Goal: Task Accomplishment & Management: Use online tool/utility

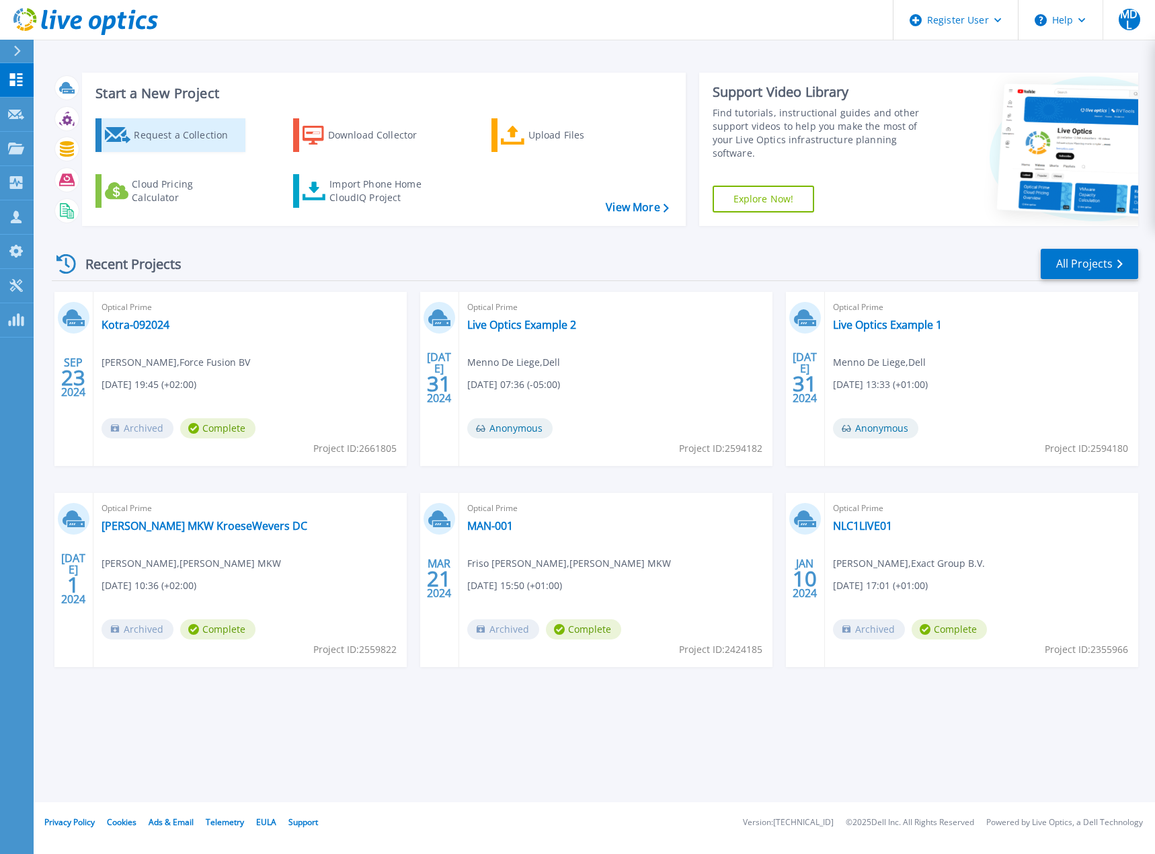
click at [153, 133] on div "Request a Collection" at bounding box center [188, 135] width 108 height 27
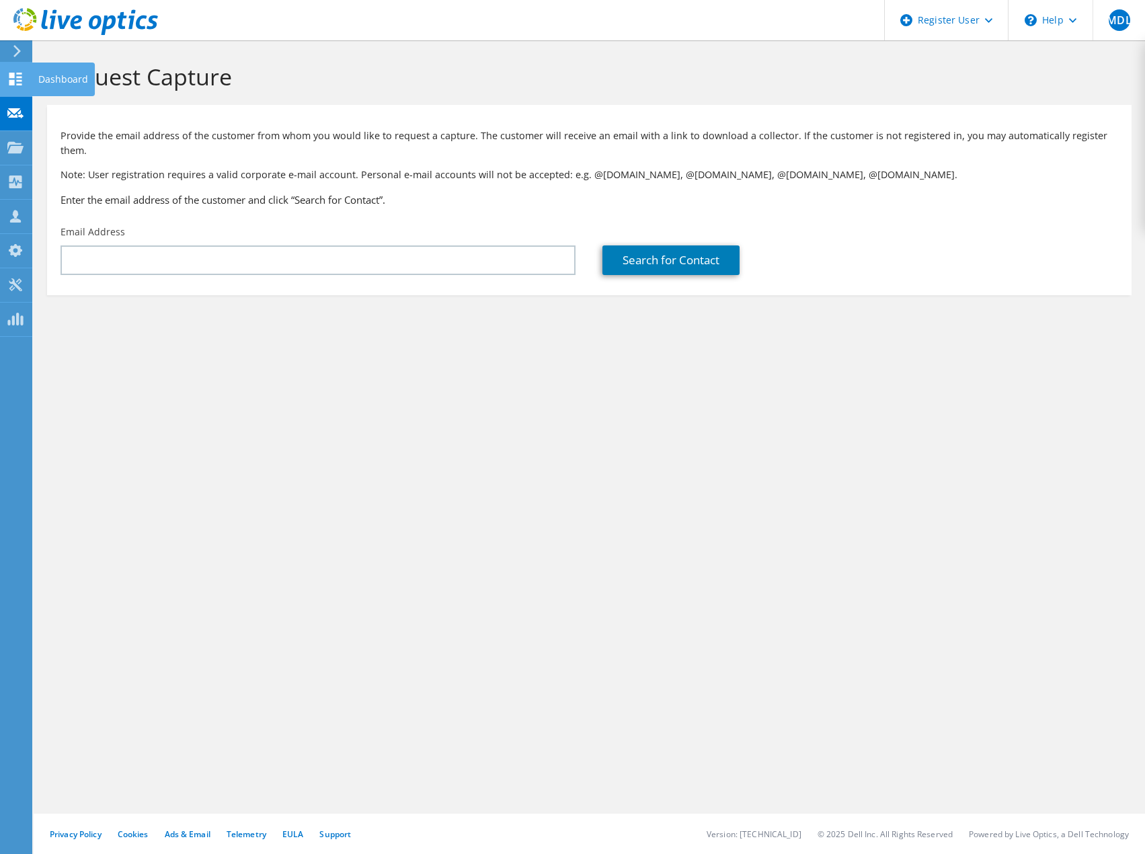
click at [17, 80] on use at bounding box center [15, 79] width 13 height 13
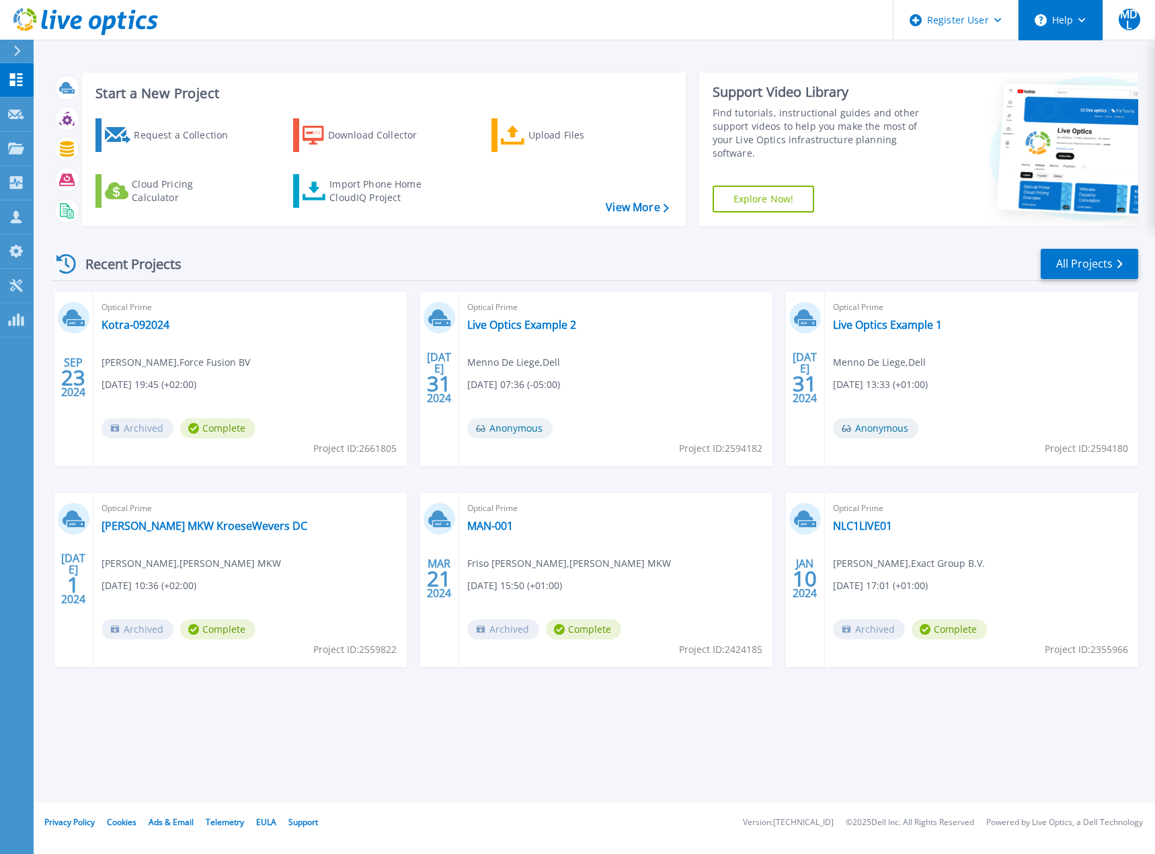
click at [1046, 20] on circle at bounding box center [1041, 20] width 12 height 12
click at [1068, 58] on link "Explore Helpful Articles" at bounding box center [1094, 57] width 150 height 33
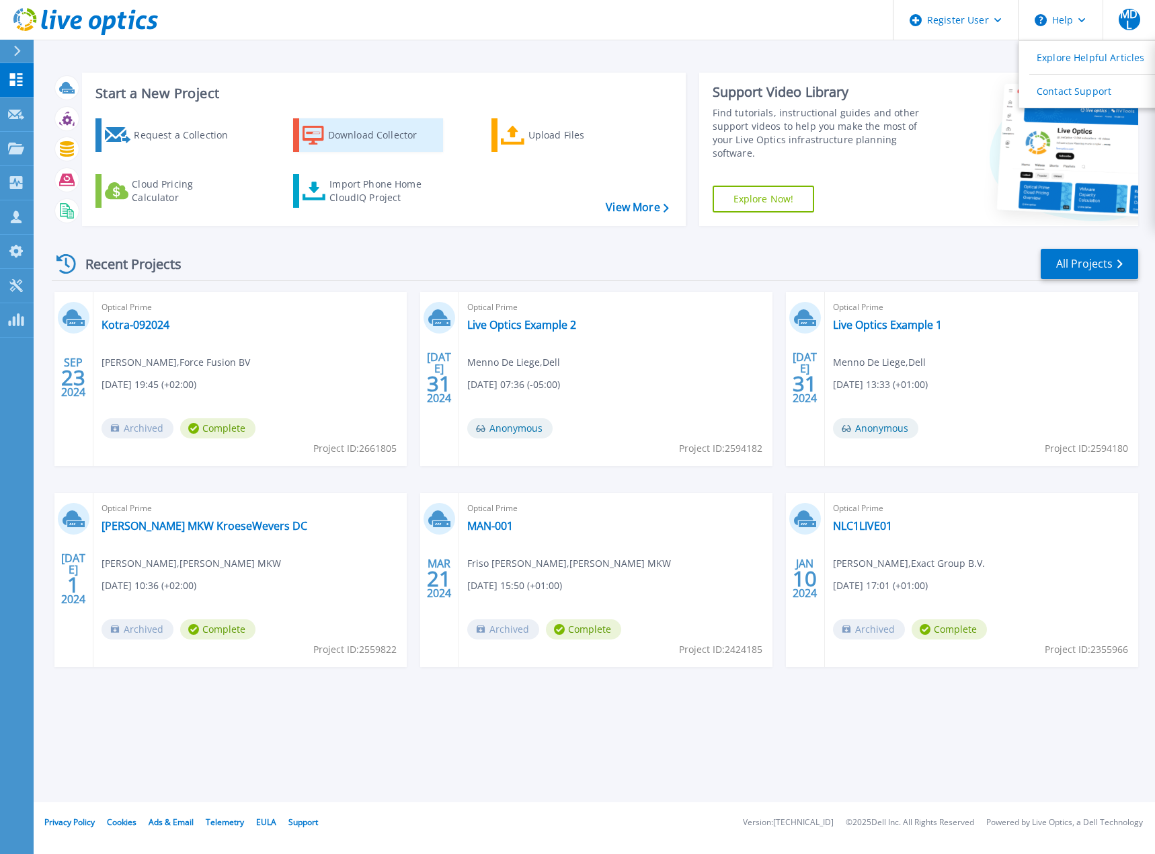
click at [351, 135] on div "Download Collector" at bounding box center [382, 135] width 108 height 27
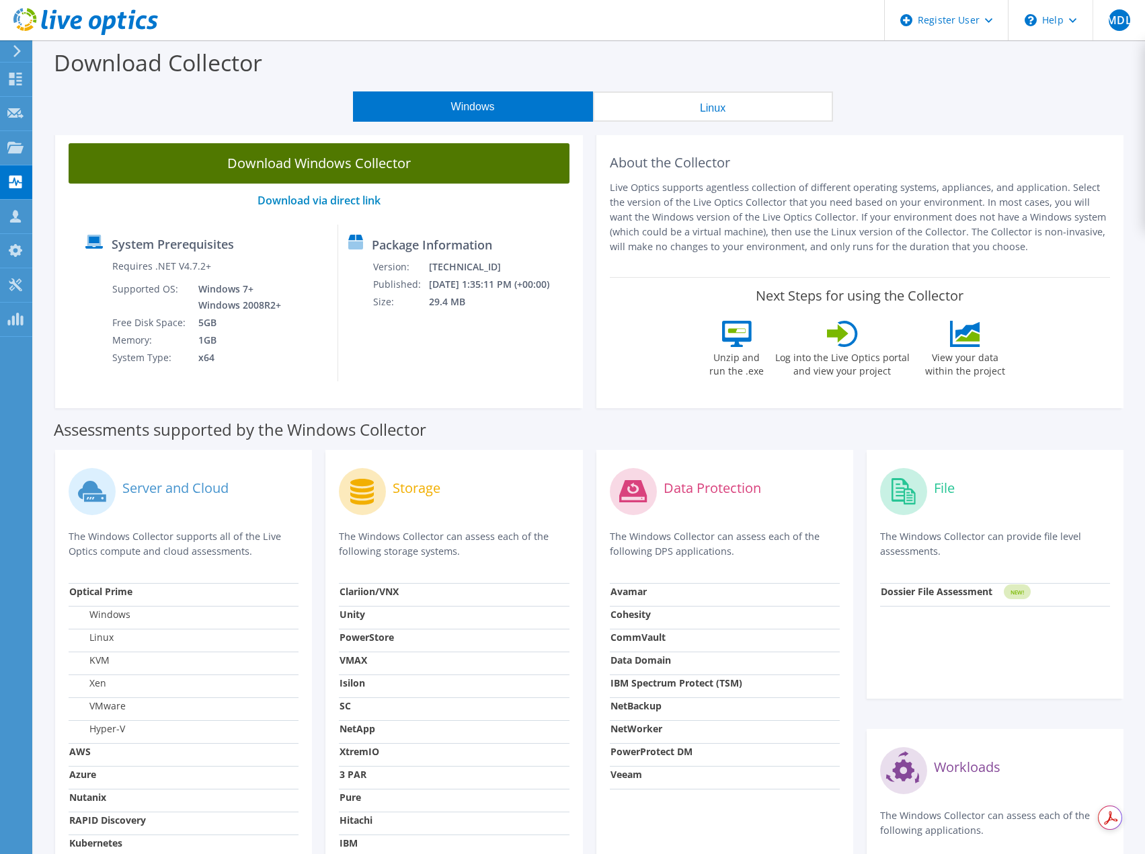
click at [325, 159] on link "Download Windows Collector" at bounding box center [319, 163] width 501 height 40
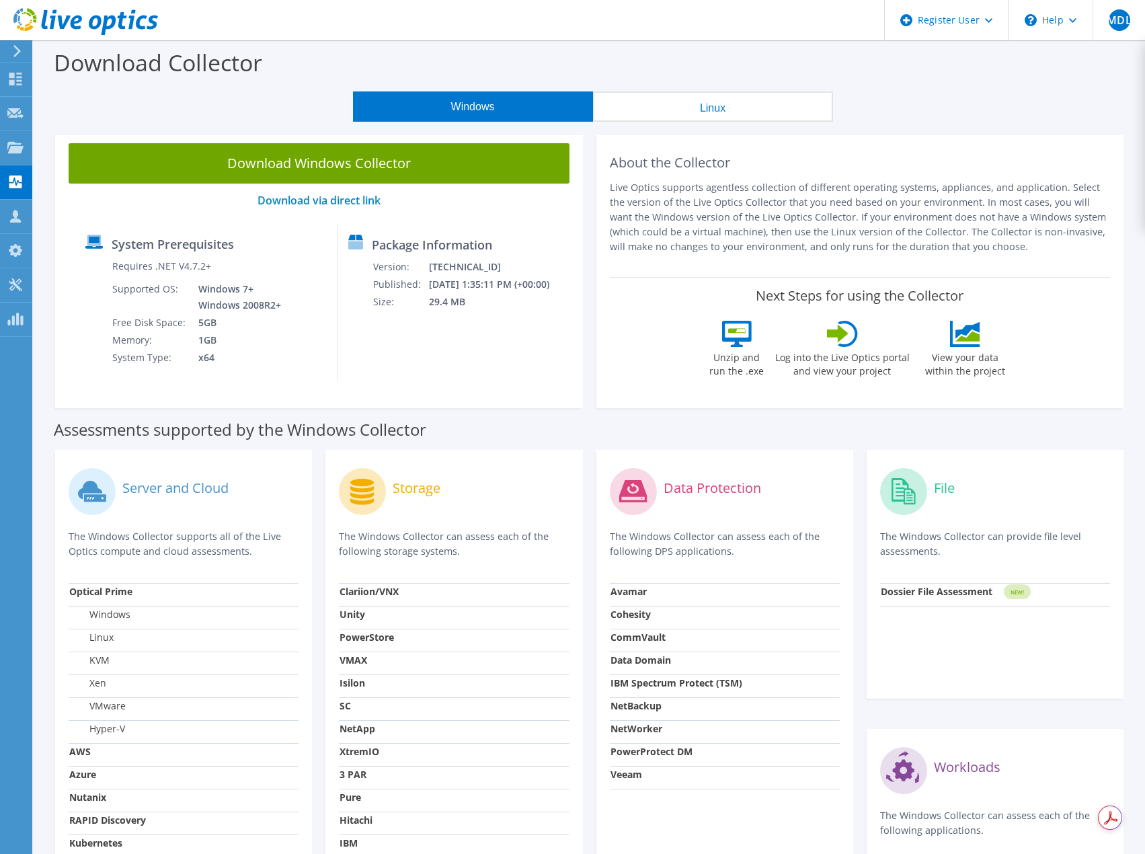
drag, startPoint x: 670, startPoint y: 51, endPoint x: 603, endPoint y: 61, distance: 67.2
click at [670, 51] on div "Download Collector" at bounding box center [589, 65] width 1098 height 51
click at [20, 81] on use at bounding box center [15, 79] width 13 height 13
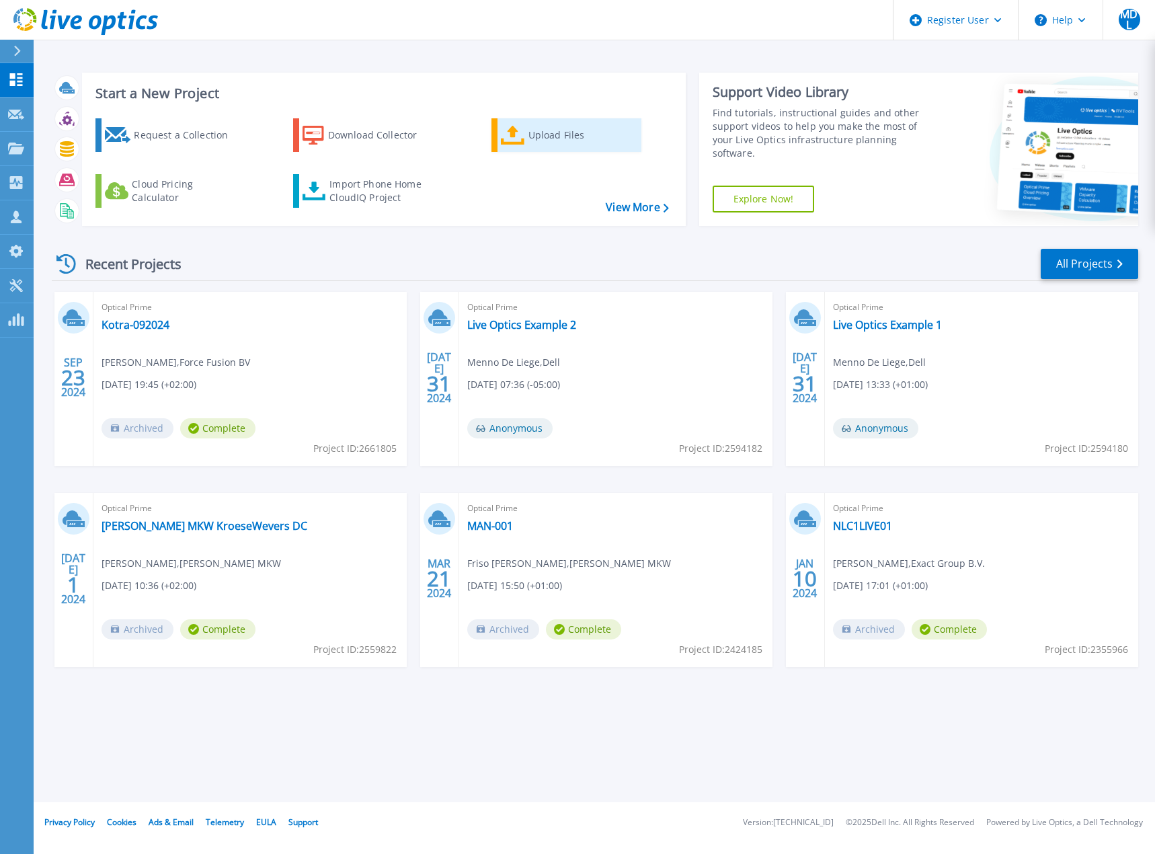
click at [567, 138] on div "Upload Files" at bounding box center [582, 135] width 108 height 27
click at [520, 136] on icon at bounding box center [513, 135] width 24 height 19
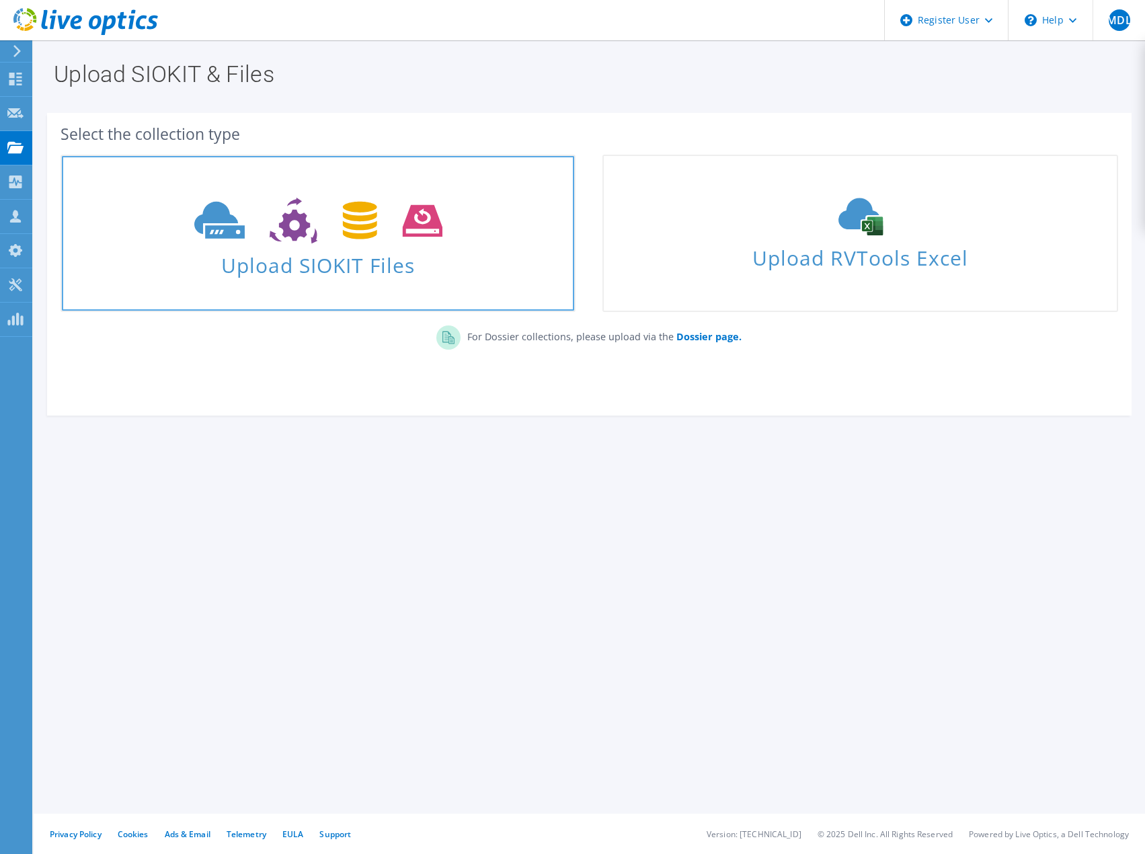
click at [349, 251] on span "Upload SIOKIT Files" at bounding box center [318, 261] width 512 height 29
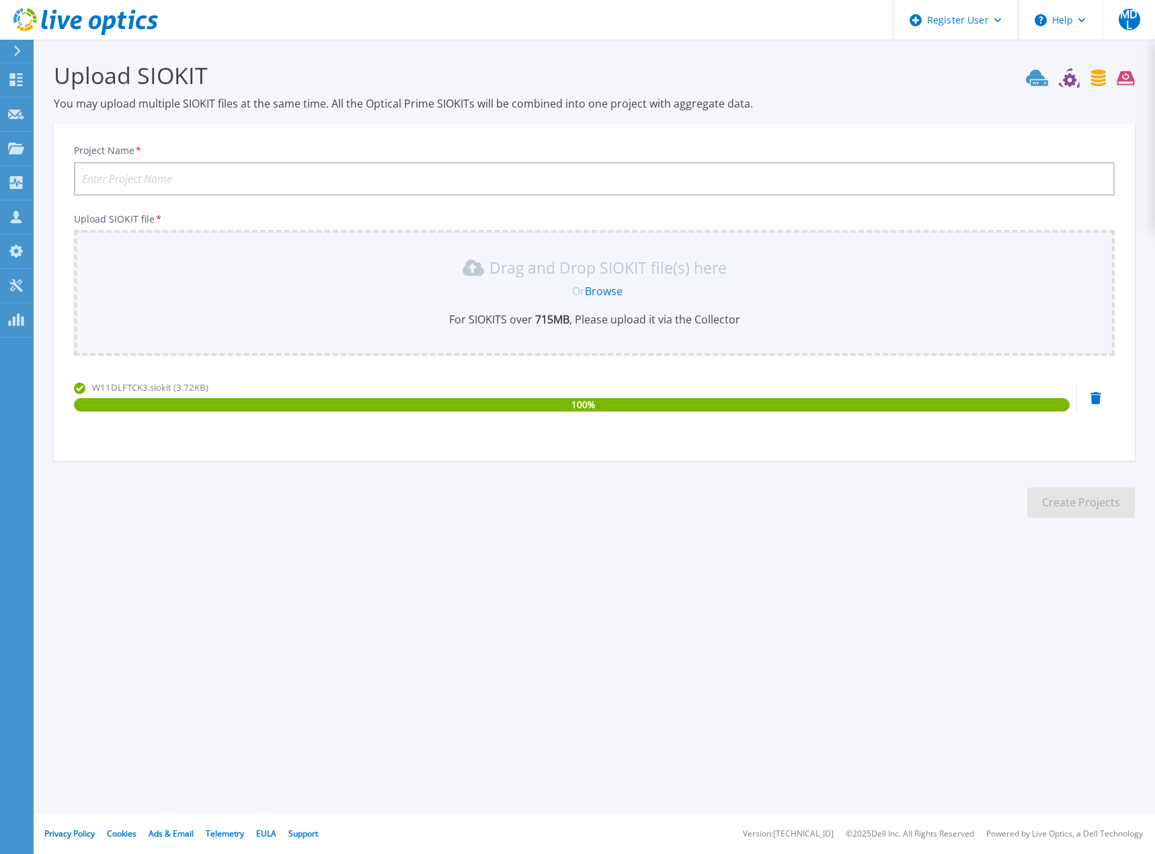
click at [207, 171] on input "Project Name *" at bounding box center [594, 179] width 1041 height 34
type input "testmenno"
click at [1074, 504] on button "Create Projects" at bounding box center [1081, 502] width 108 height 30
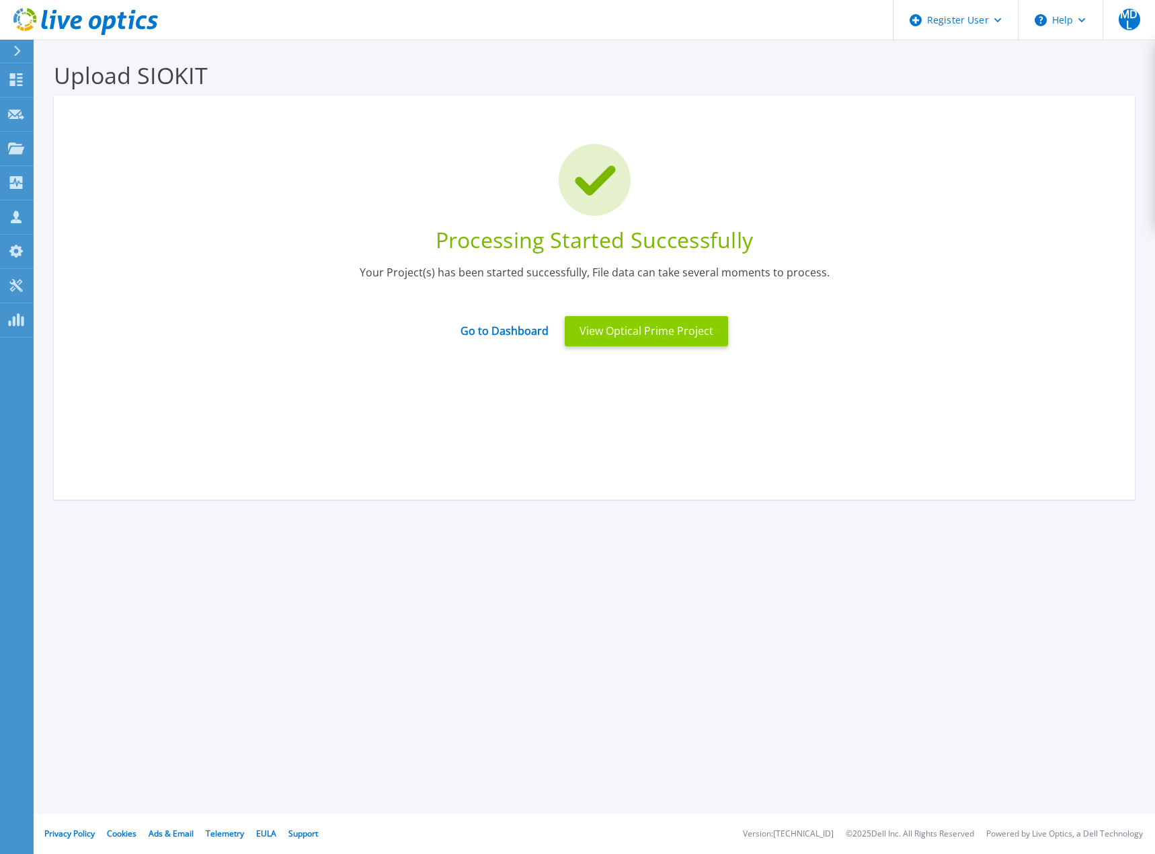
click at [651, 322] on button "View Optical Prime Project" at bounding box center [646, 331] width 163 height 30
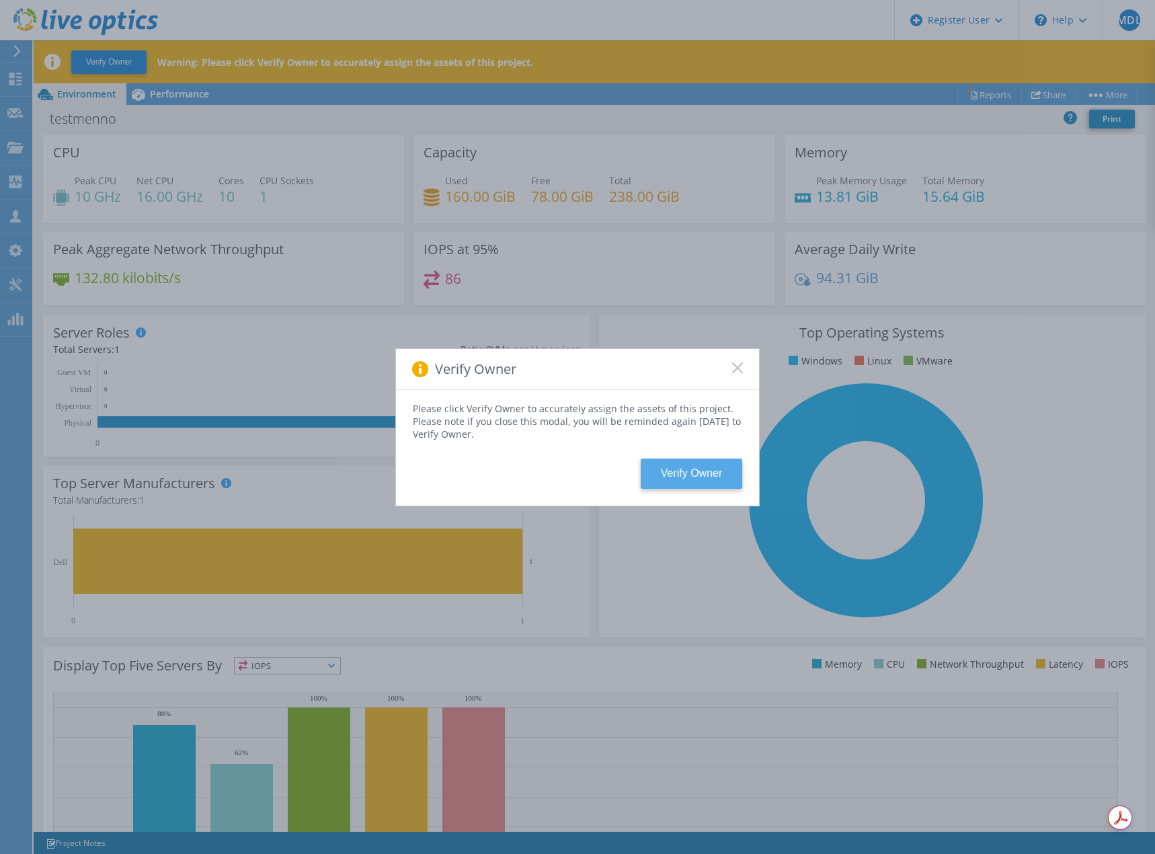
click at [678, 473] on button "Verify Owner" at bounding box center [692, 474] width 102 height 30
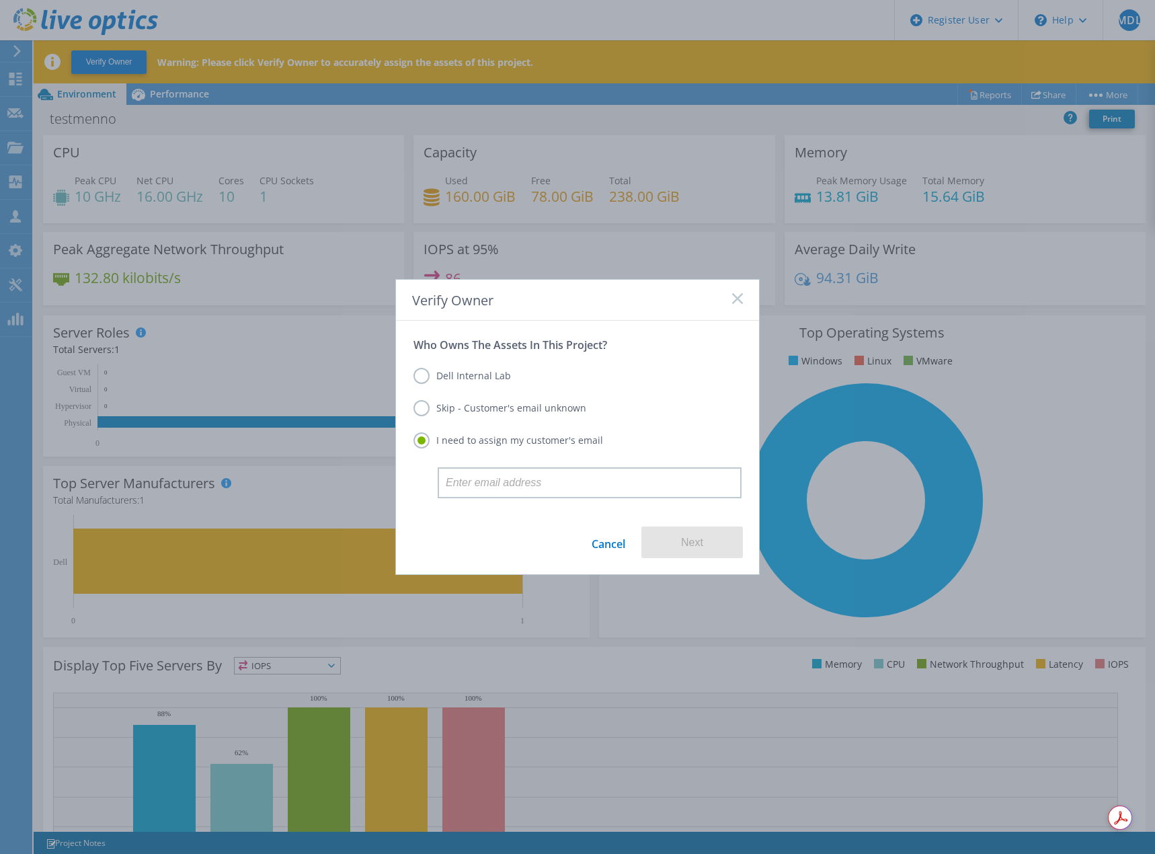
click at [617, 543] on link "Cancel" at bounding box center [609, 542] width 34 height 32
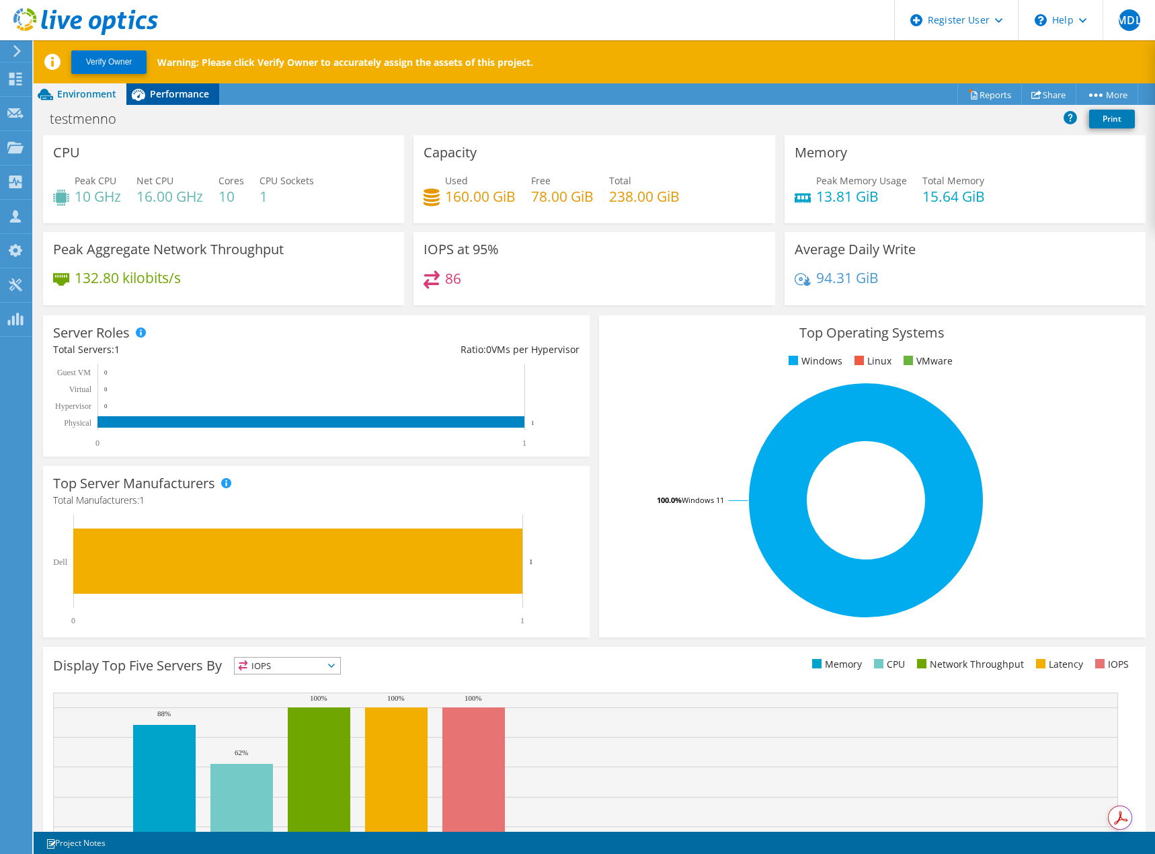
click at [175, 95] on span "Performance" at bounding box center [179, 93] width 59 height 13
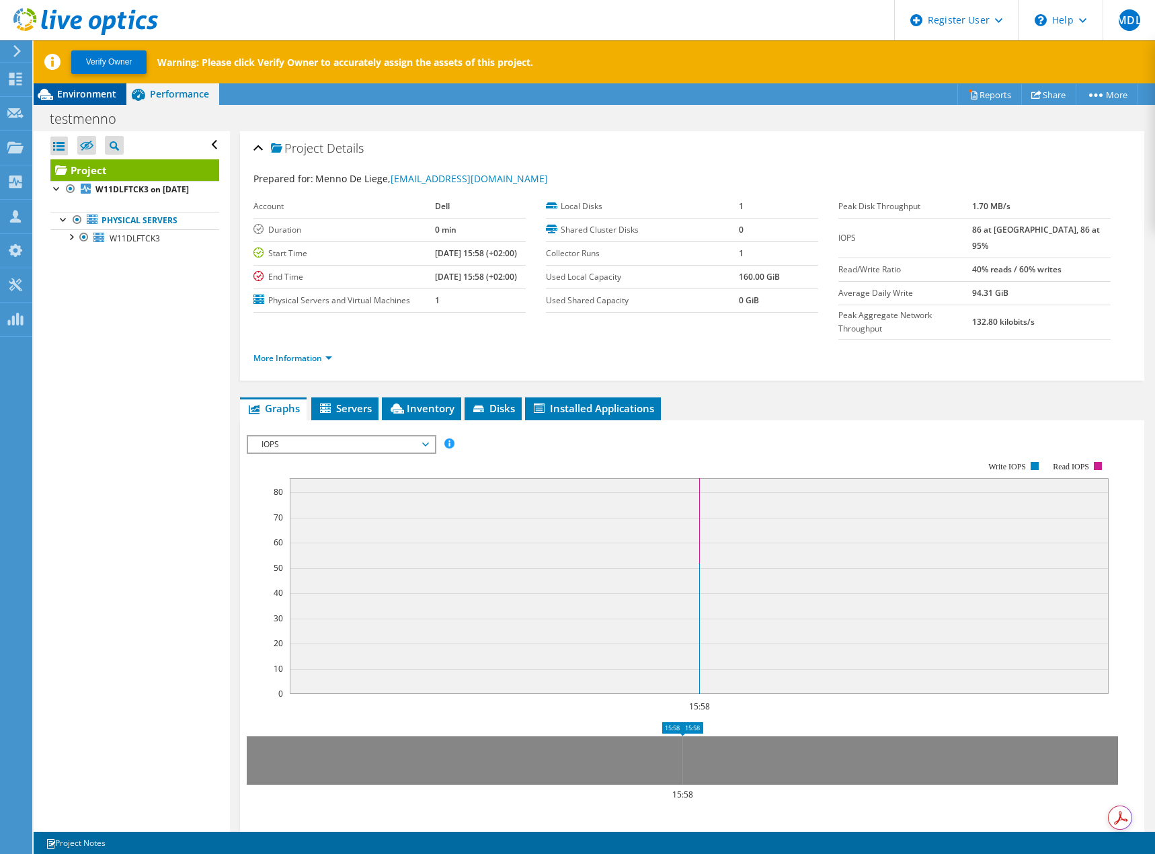
click at [100, 95] on span "Environment" at bounding box center [86, 93] width 59 height 13
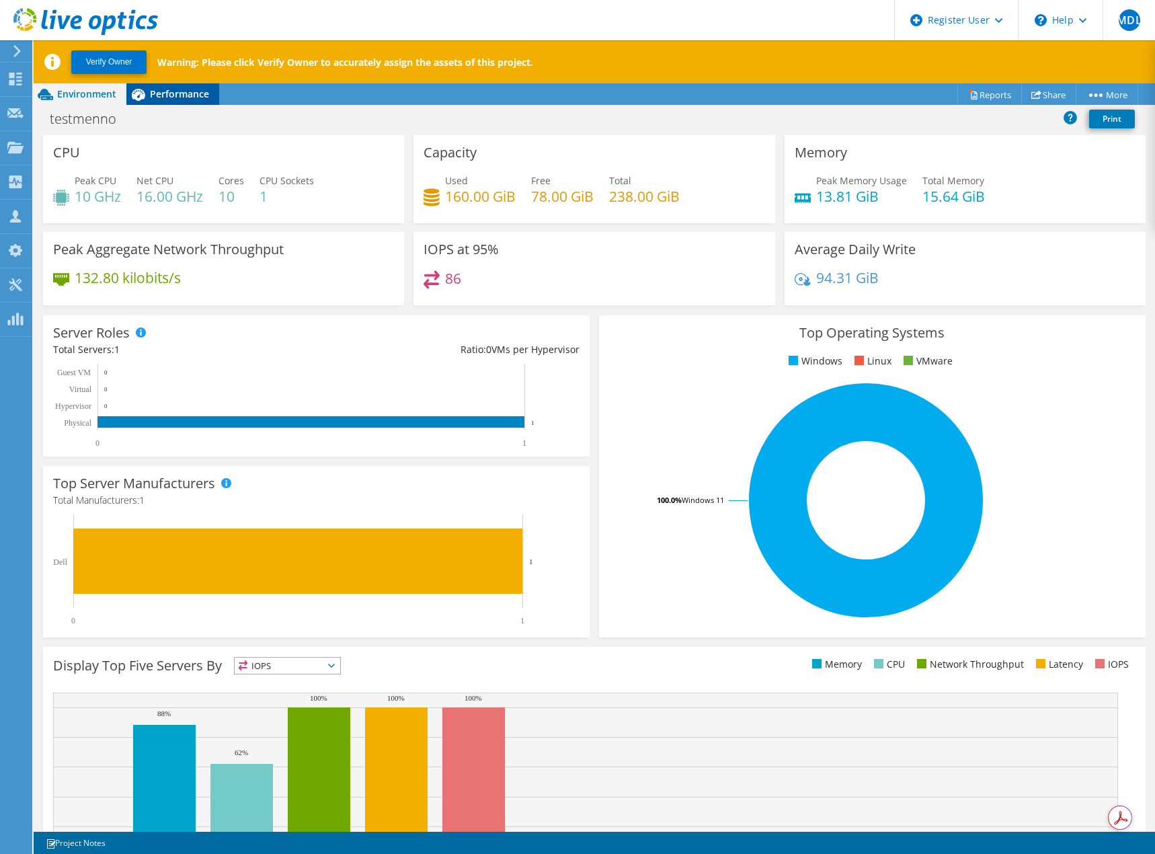
click at [155, 97] on span "Performance" at bounding box center [179, 93] width 59 height 13
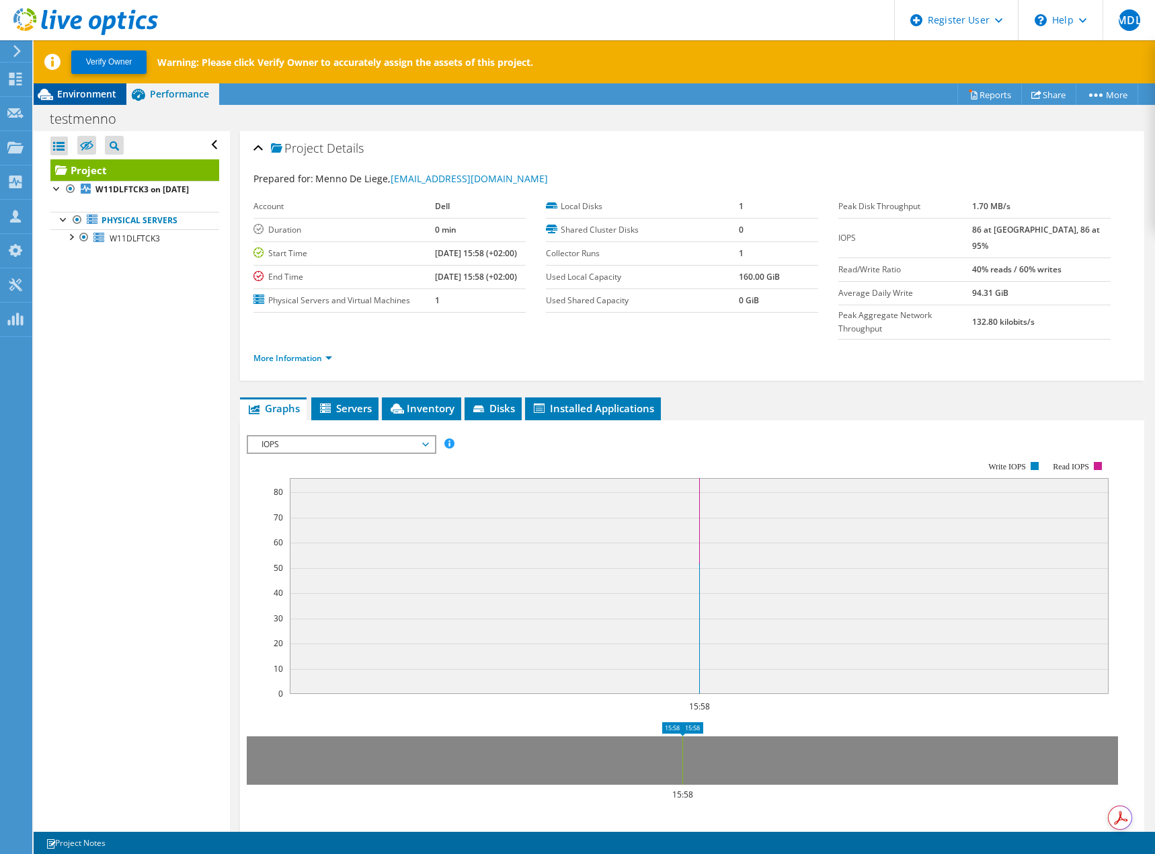
click at [87, 100] on div "Environment" at bounding box center [80, 94] width 93 height 22
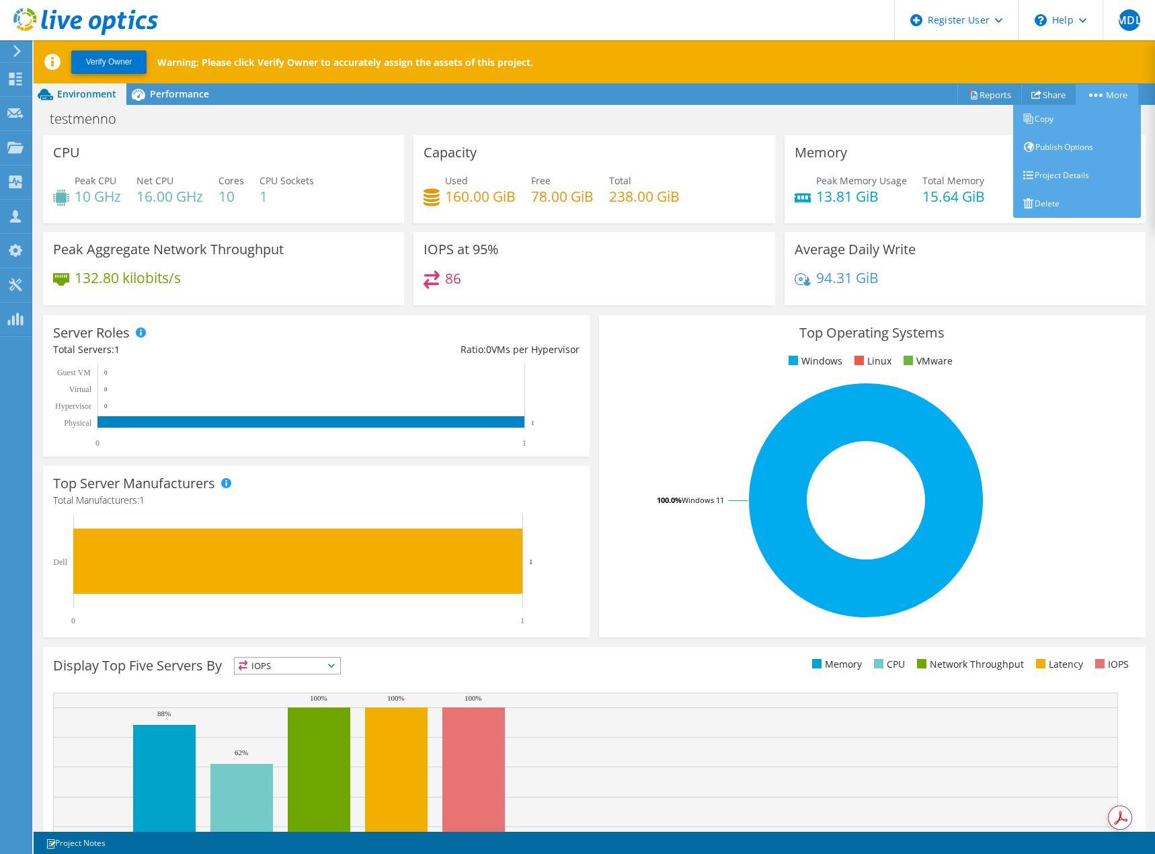
click at [1120, 96] on link "More" at bounding box center [1107, 94] width 63 height 21
click at [1064, 171] on link "Project Details" at bounding box center [1077, 175] width 128 height 28
click at [1068, 143] on link "Publish Options" at bounding box center [1077, 147] width 128 height 28
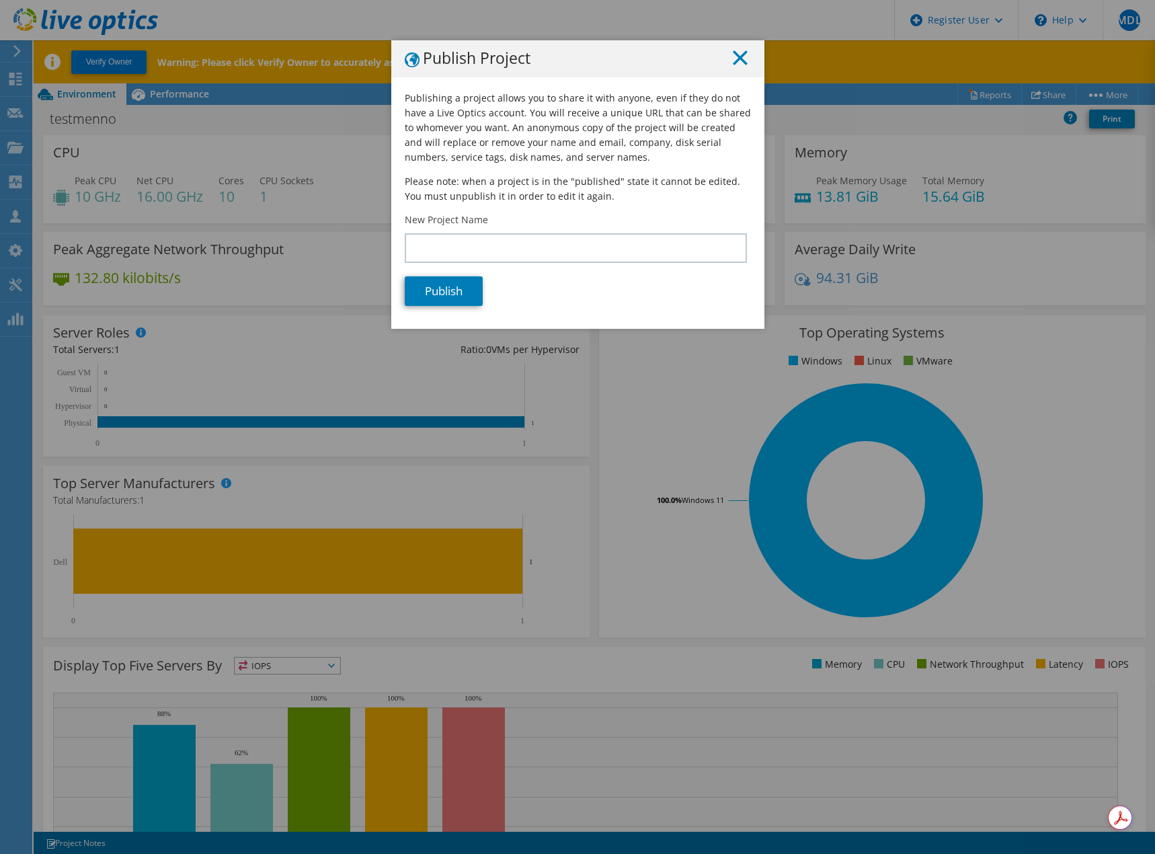
click at [734, 62] on icon at bounding box center [740, 57] width 15 height 15
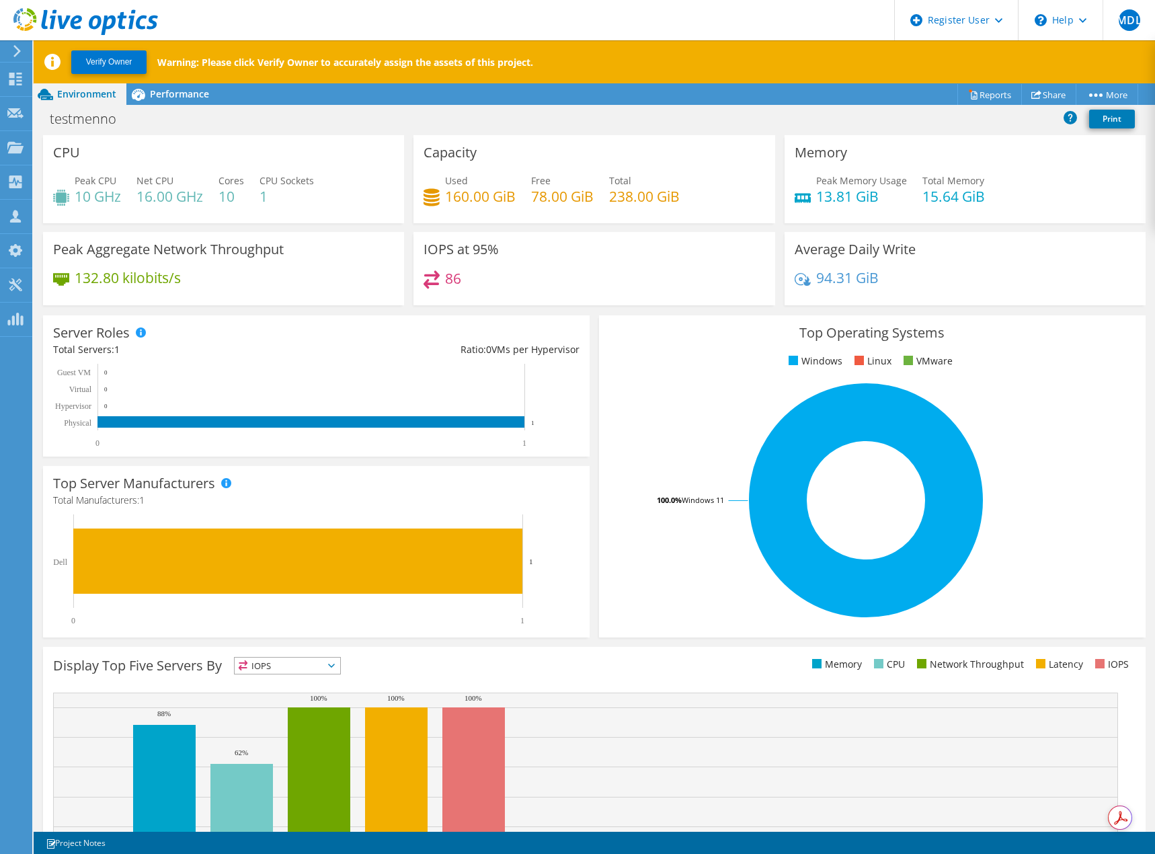
click at [557, 5] on header "MDL Dell User Menno De Liege Menno.DeLiege@Dell.com Dell My Profile Log Out \n …" at bounding box center [577, 20] width 1155 height 40
click at [19, 83] on icon at bounding box center [15, 79] width 16 height 13
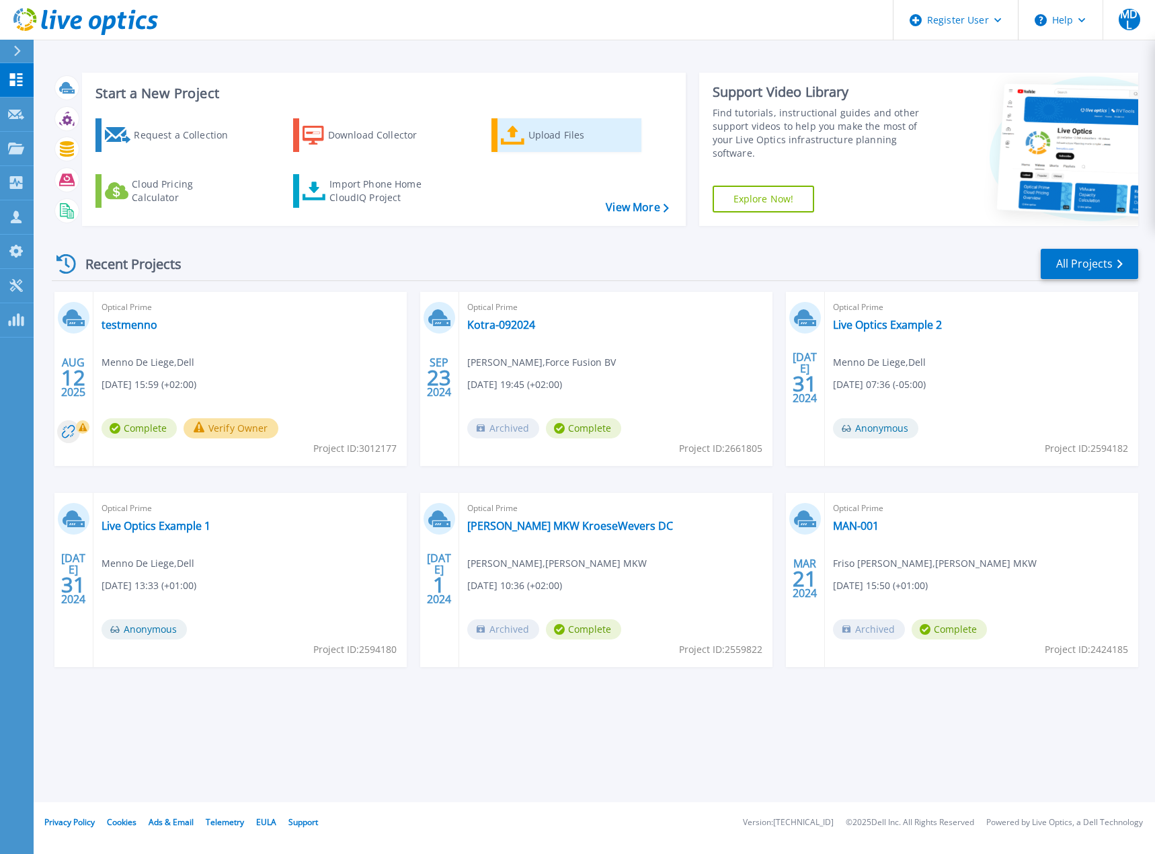
click at [557, 141] on div "Upload Files" at bounding box center [582, 135] width 108 height 27
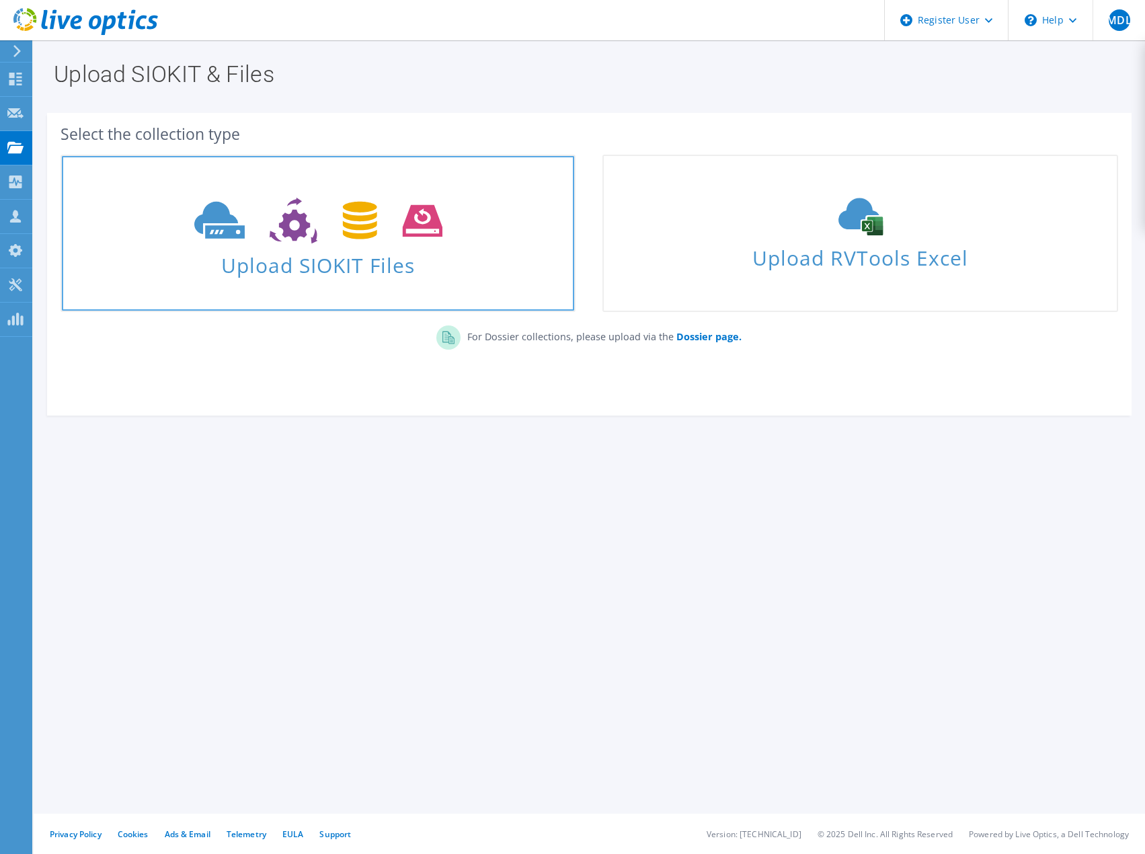
click at [298, 255] on span "Upload SIOKIT Files" at bounding box center [318, 261] width 512 height 29
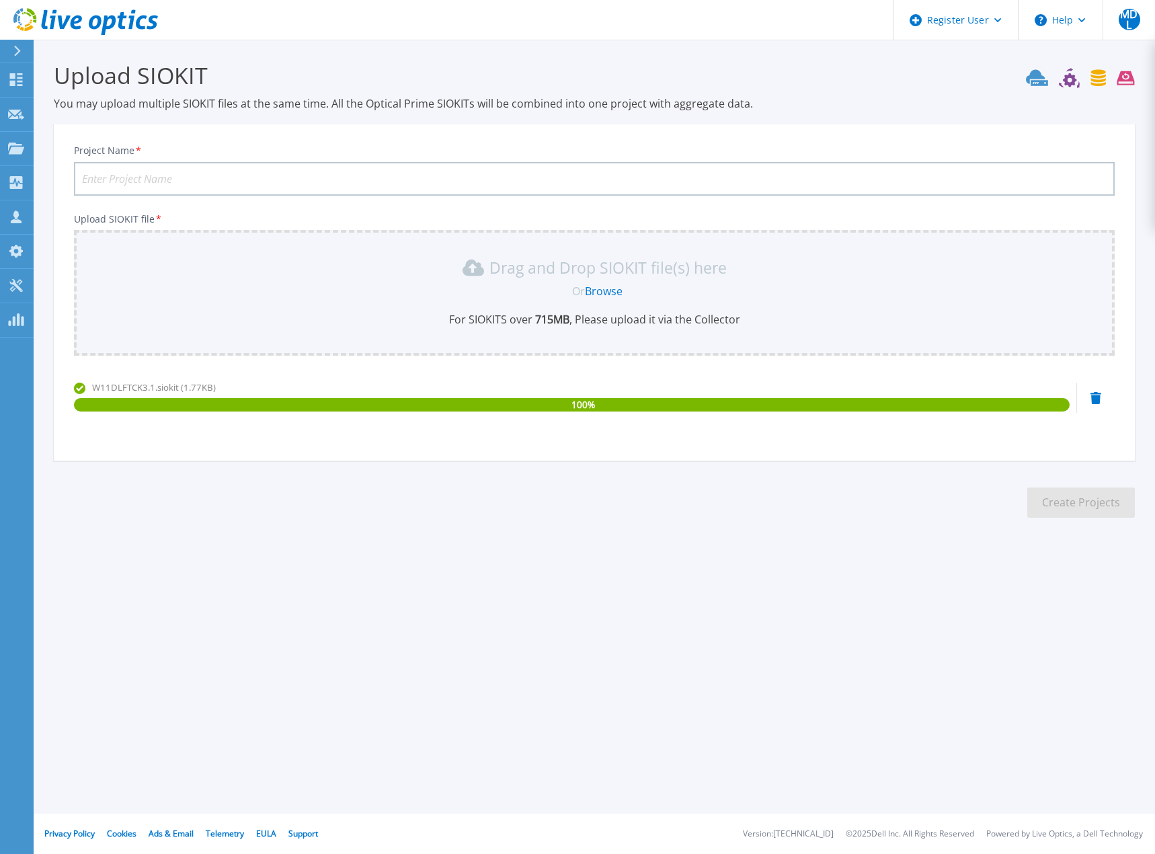
click at [153, 173] on input "Project Name *" at bounding box center [594, 179] width 1041 height 34
type input "testmenno2"
click at [1074, 496] on button "Create Projects" at bounding box center [1081, 502] width 108 height 30
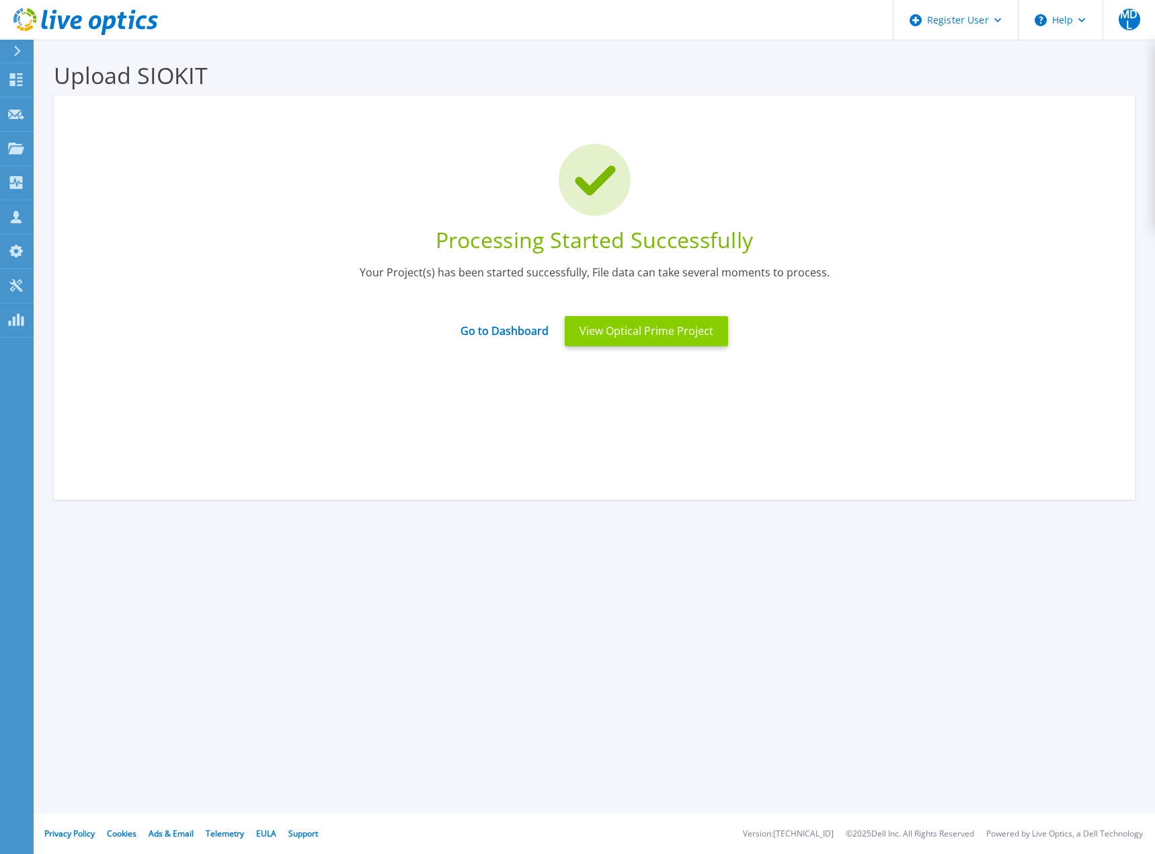
click at [661, 335] on button "View Optical Prime Project" at bounding box center [646, 331] width 163 height 30
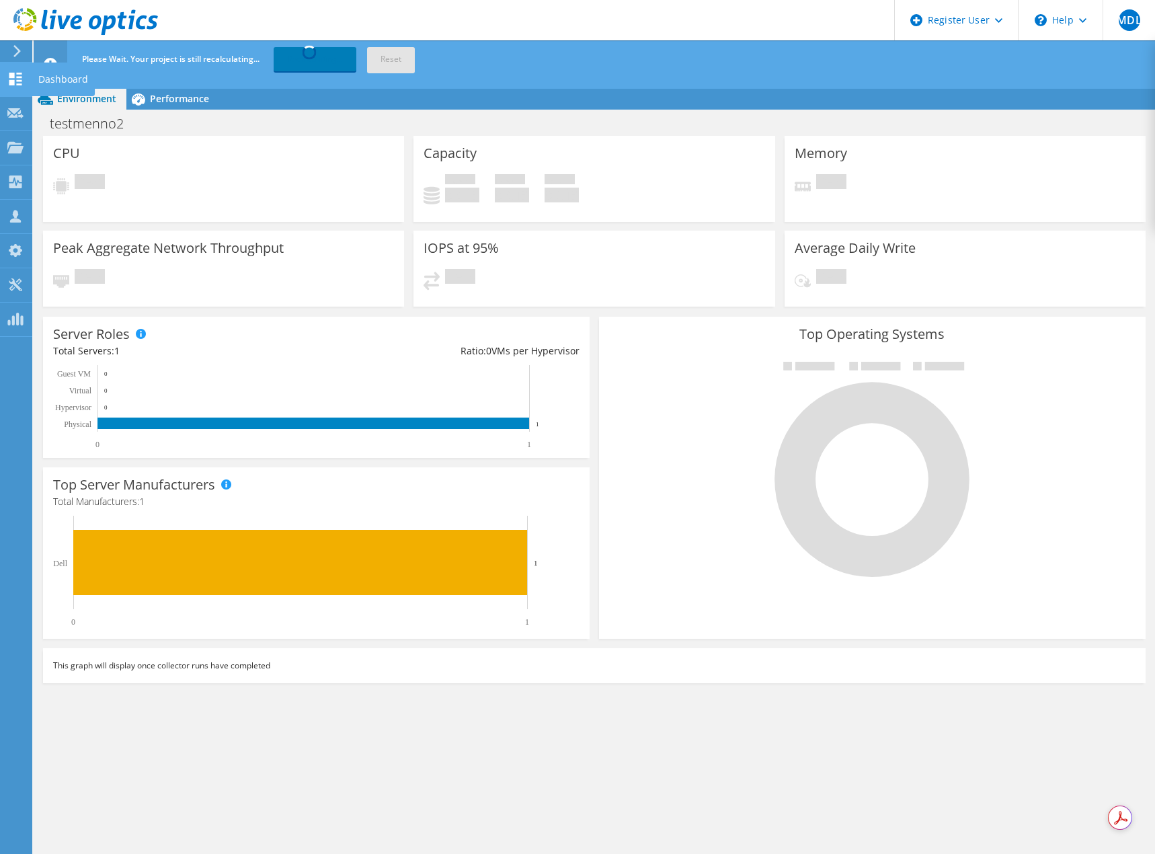
click at [15, 74] on icon at bounding box center [15, 79] width 16 height 13
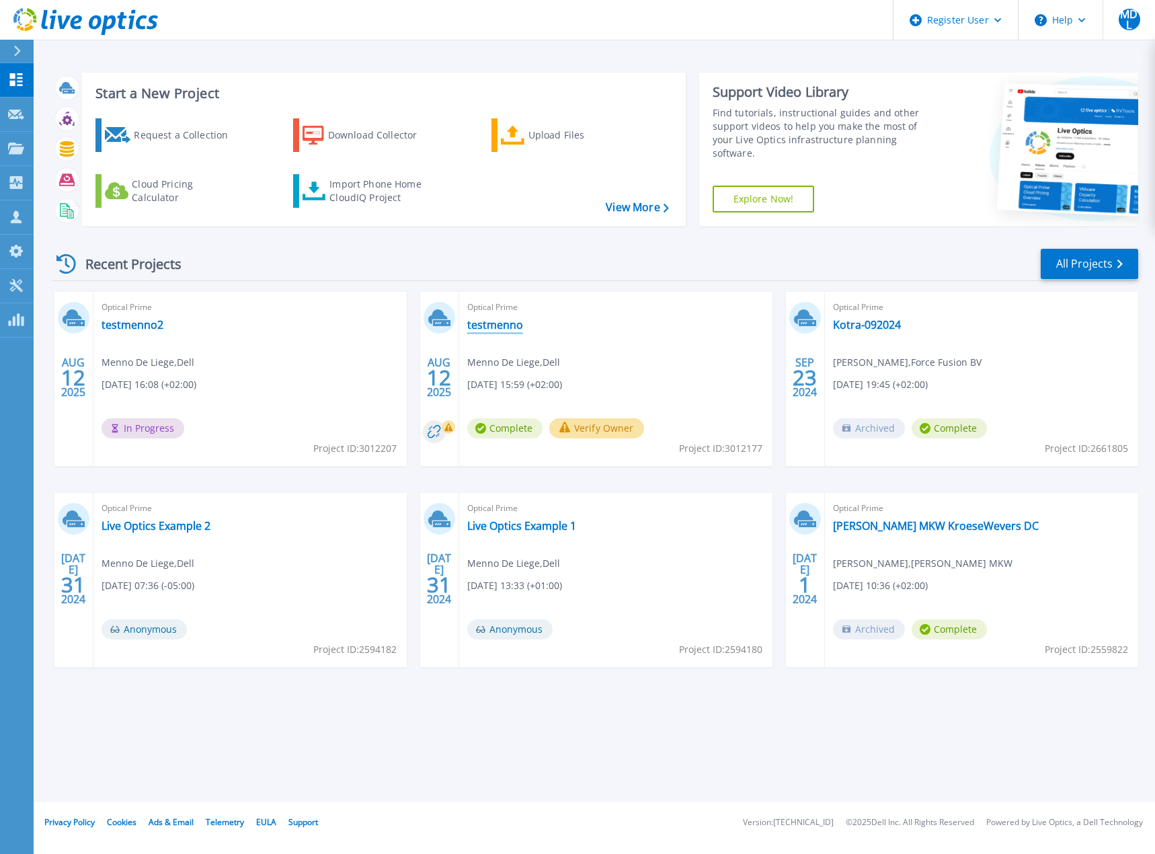
click at [481, 327] on link "testmenno" at bounding box center [495, 324] width 56 height 13
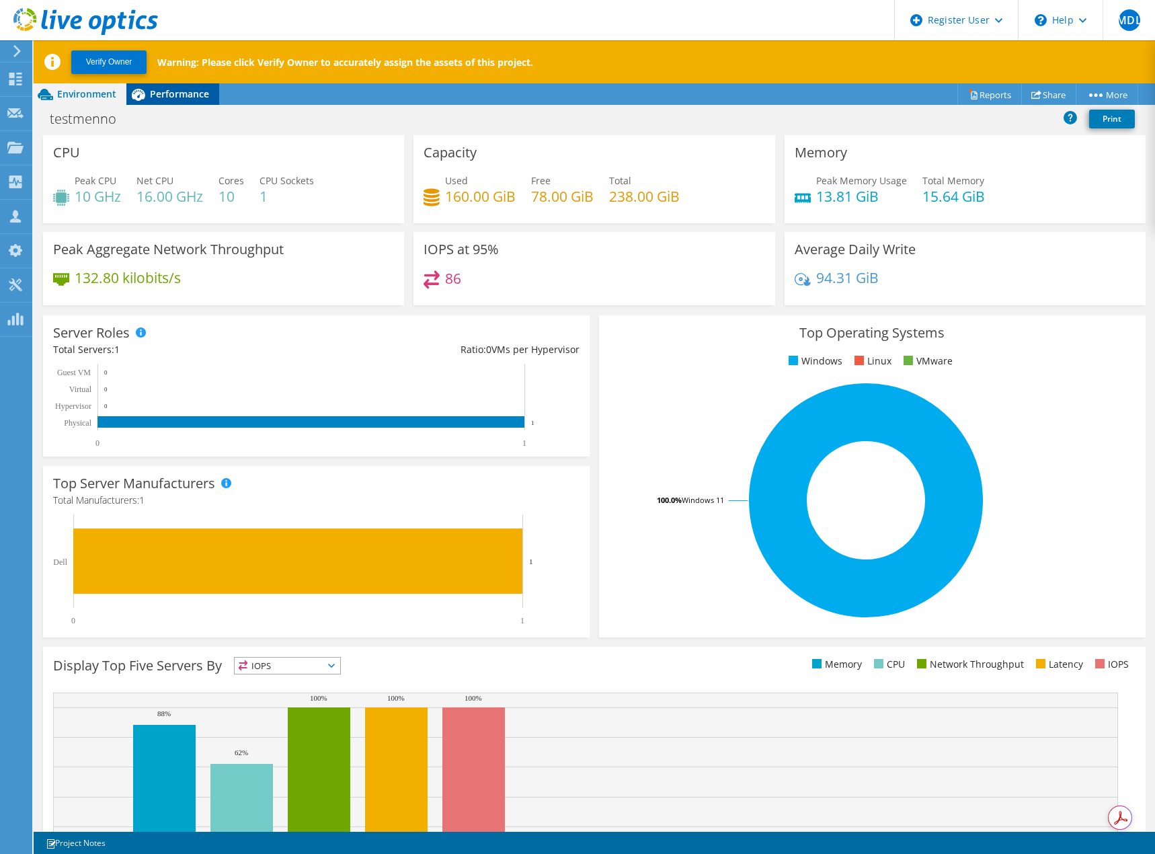
click at [184, 91] on span "Performance" at bounding box center [179, 93] width 59 height 13
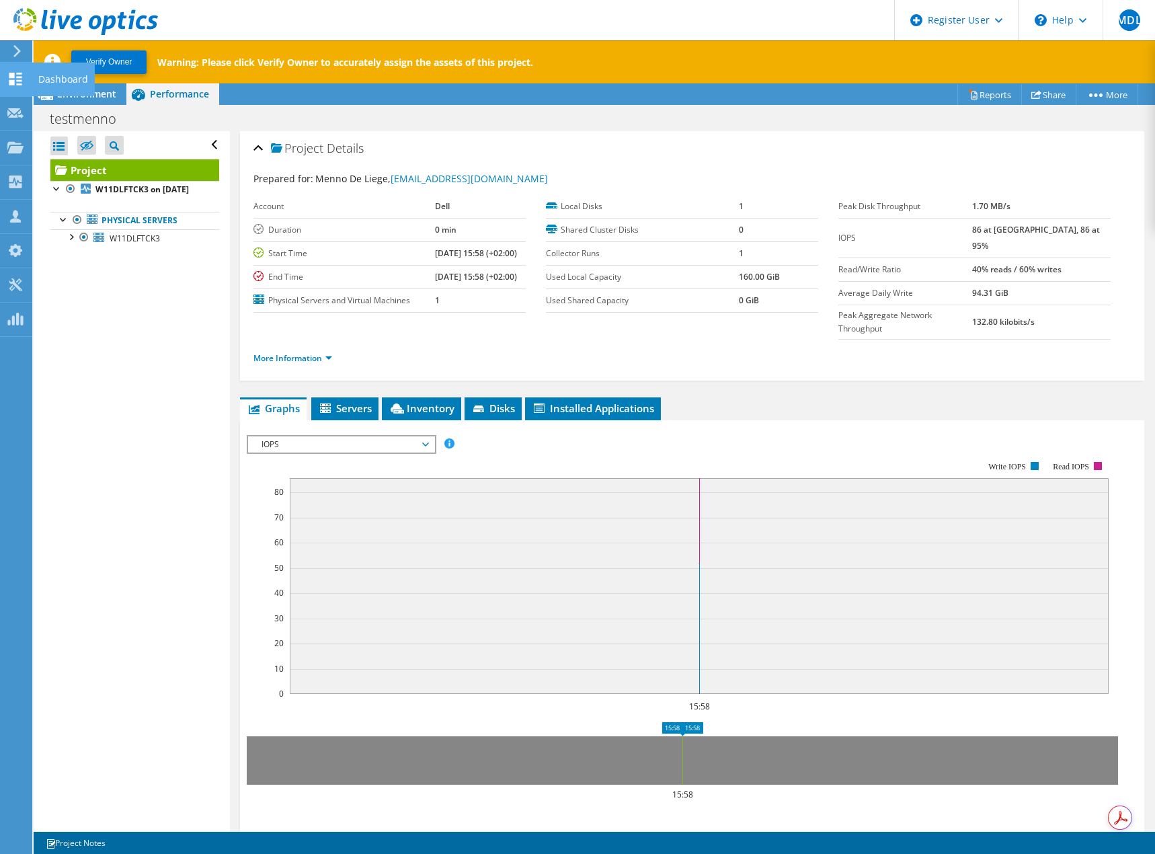
click at [17, 83] on icon at bounding box center [15, 79] width 16 height 13
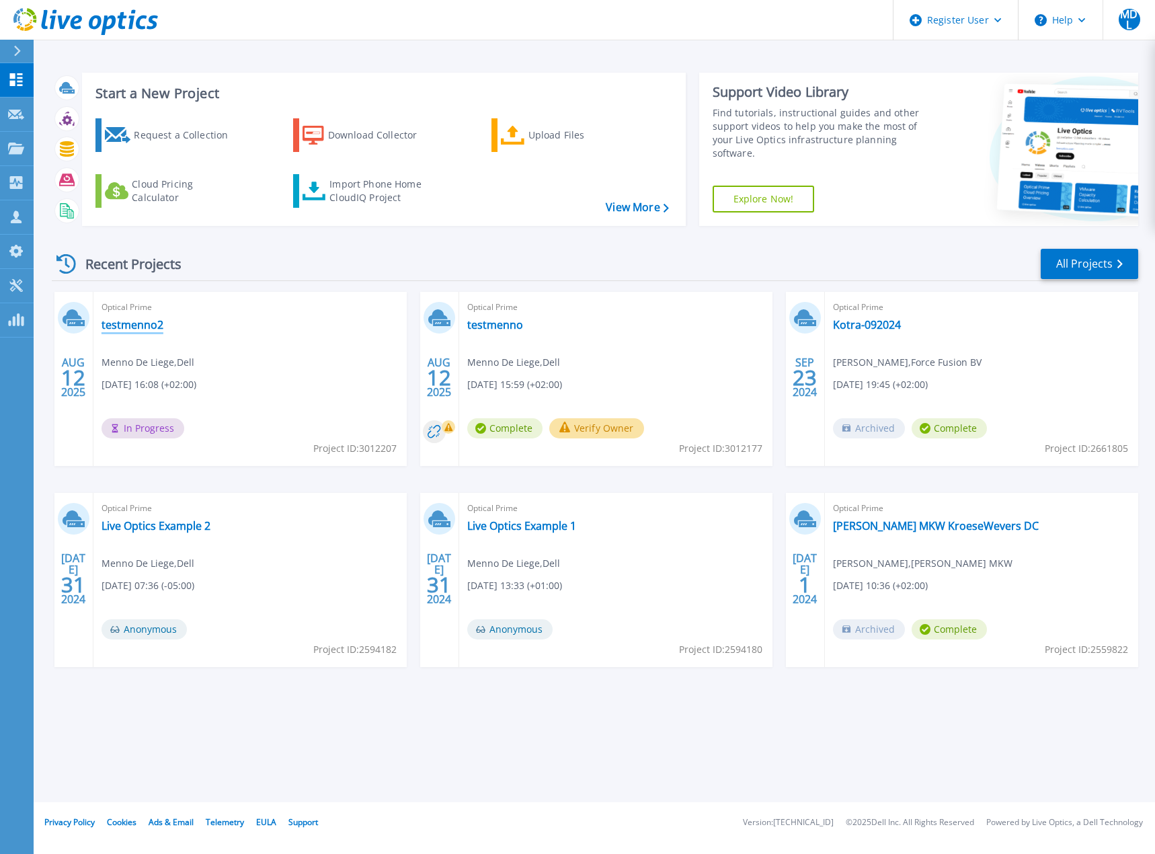
click at [141, 323] on link "testmenno2" at bounding box center [133, 324] width 62 height 13
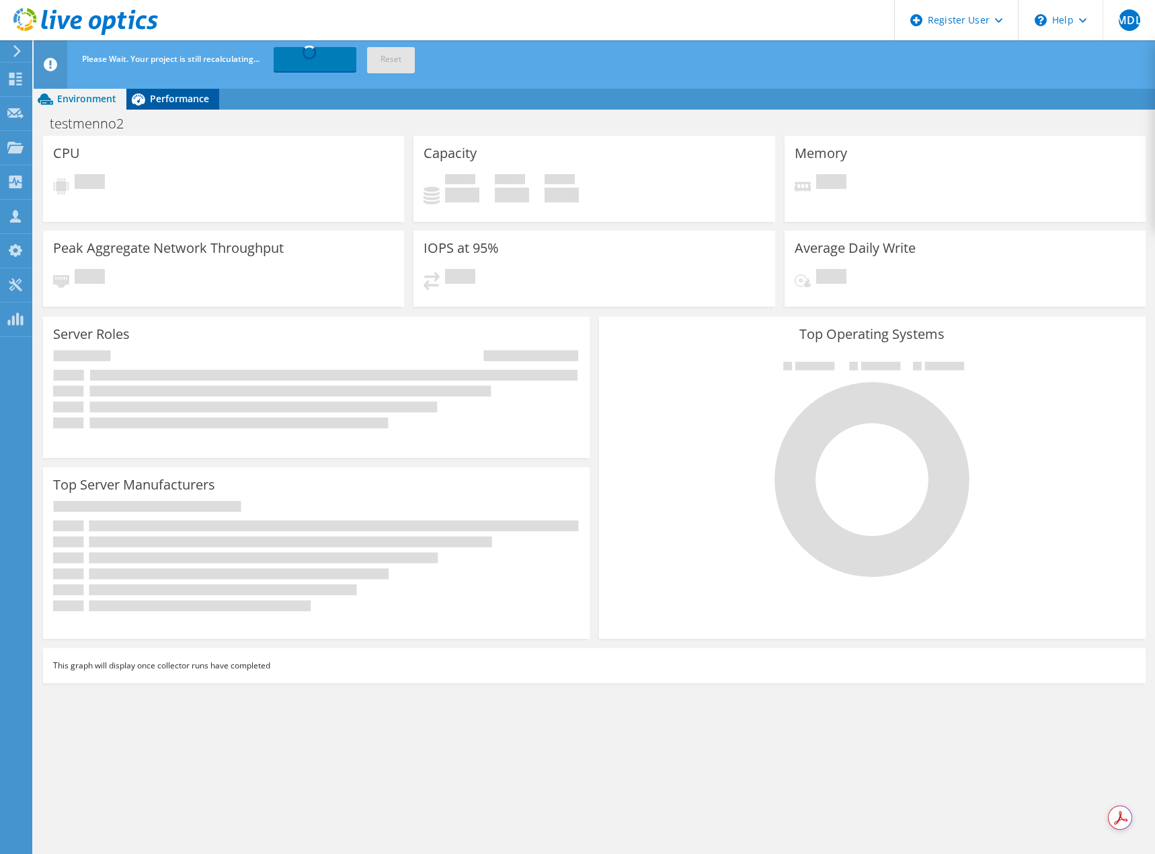
click at [172, 99] on span "Performance" at bounding box center [179, 98] width 59 height 13
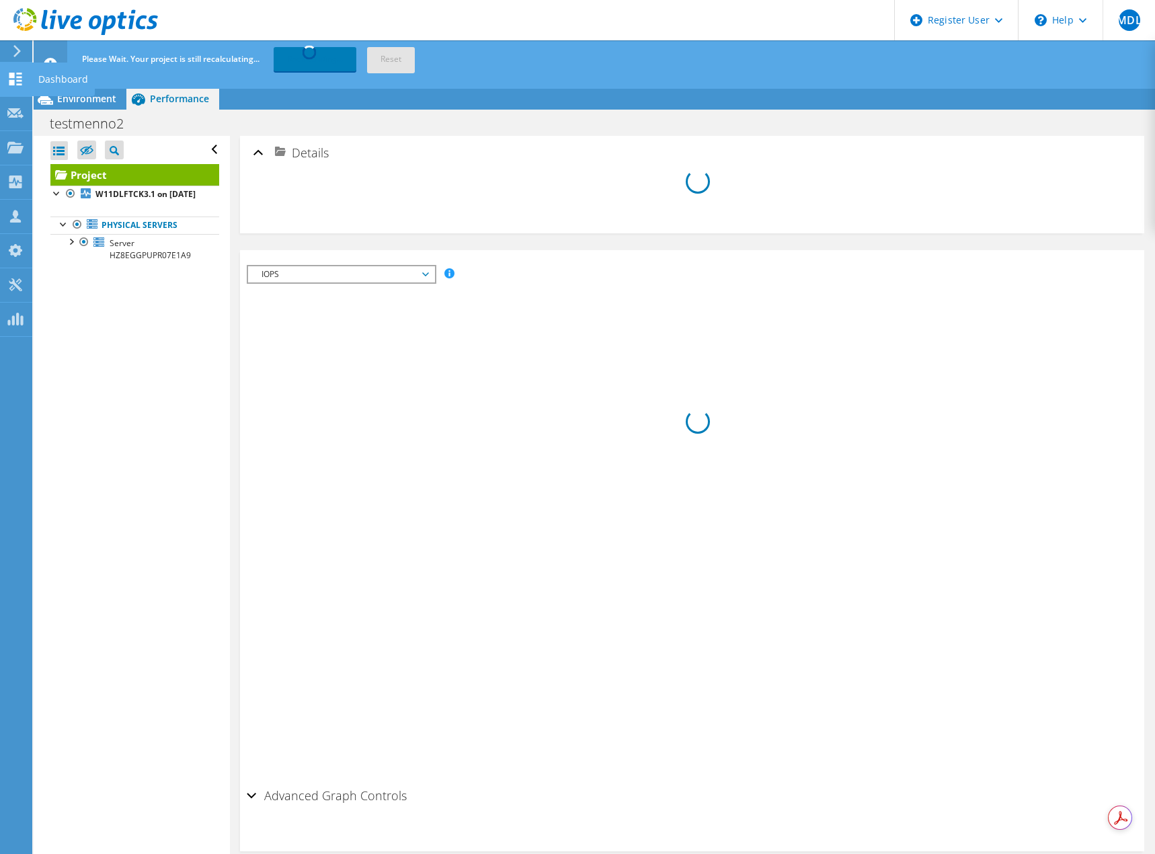
click at [17, 79] on icon at bounding box center [15, 79] width 16 height 13
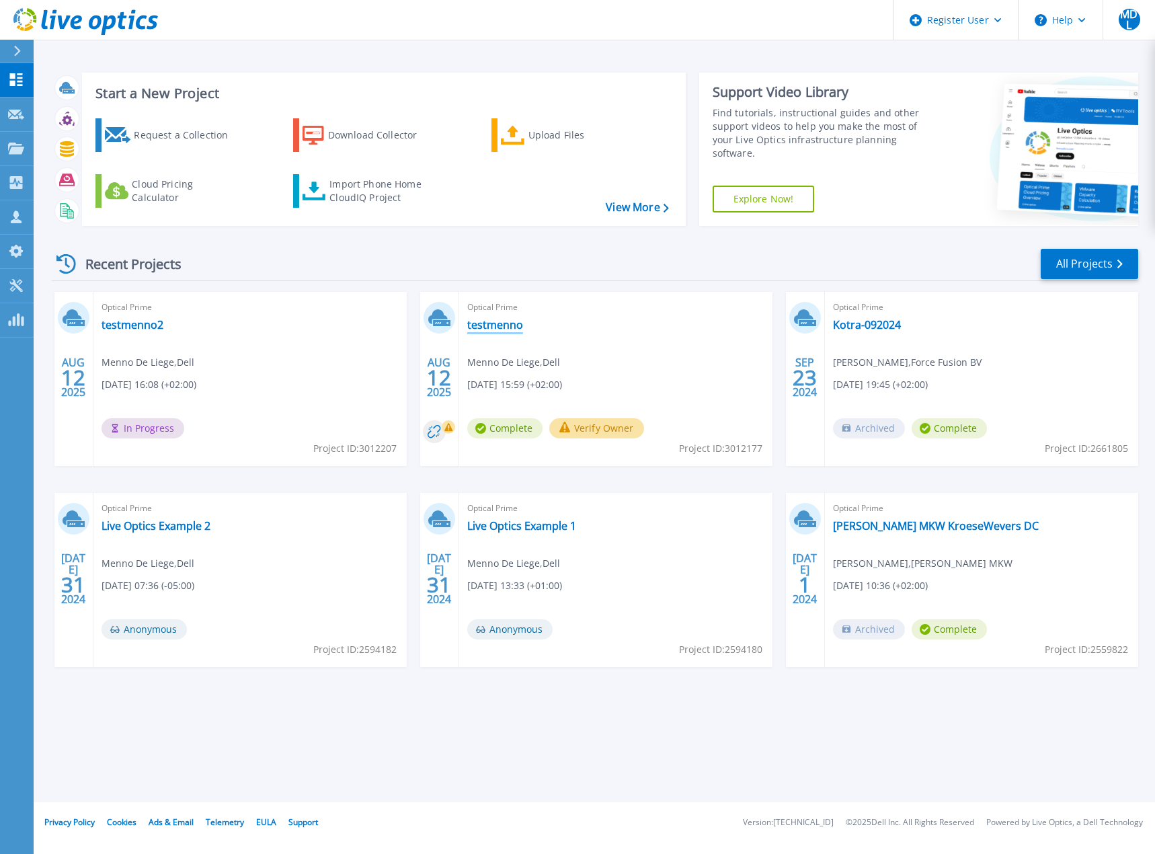
click at [505, 323] on link "testmenno" at bounding box center [495, 324] width 56 height 13
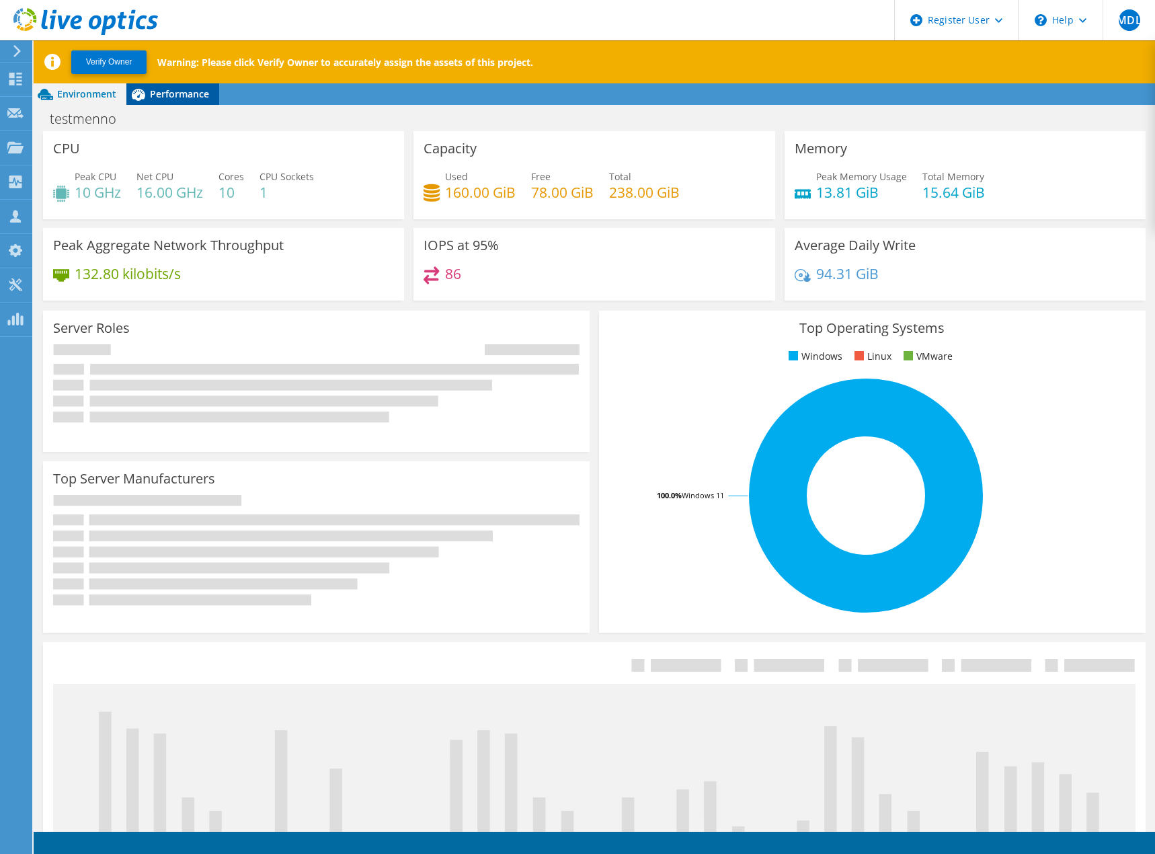
click at [177, 93] on span "Performance" at bounding box center [179, 93] width 59 height 13
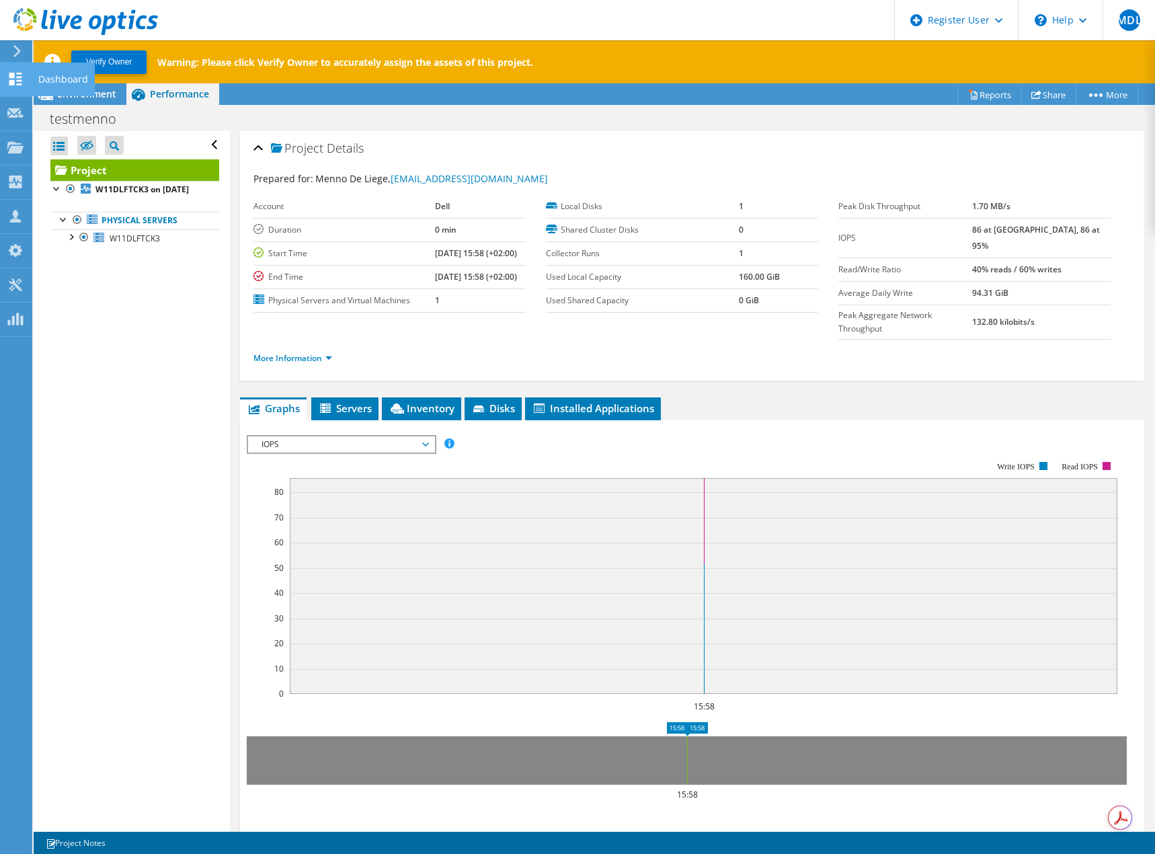
click at [19, 77] on use at bounding box center [15, 79] width 13 height 13
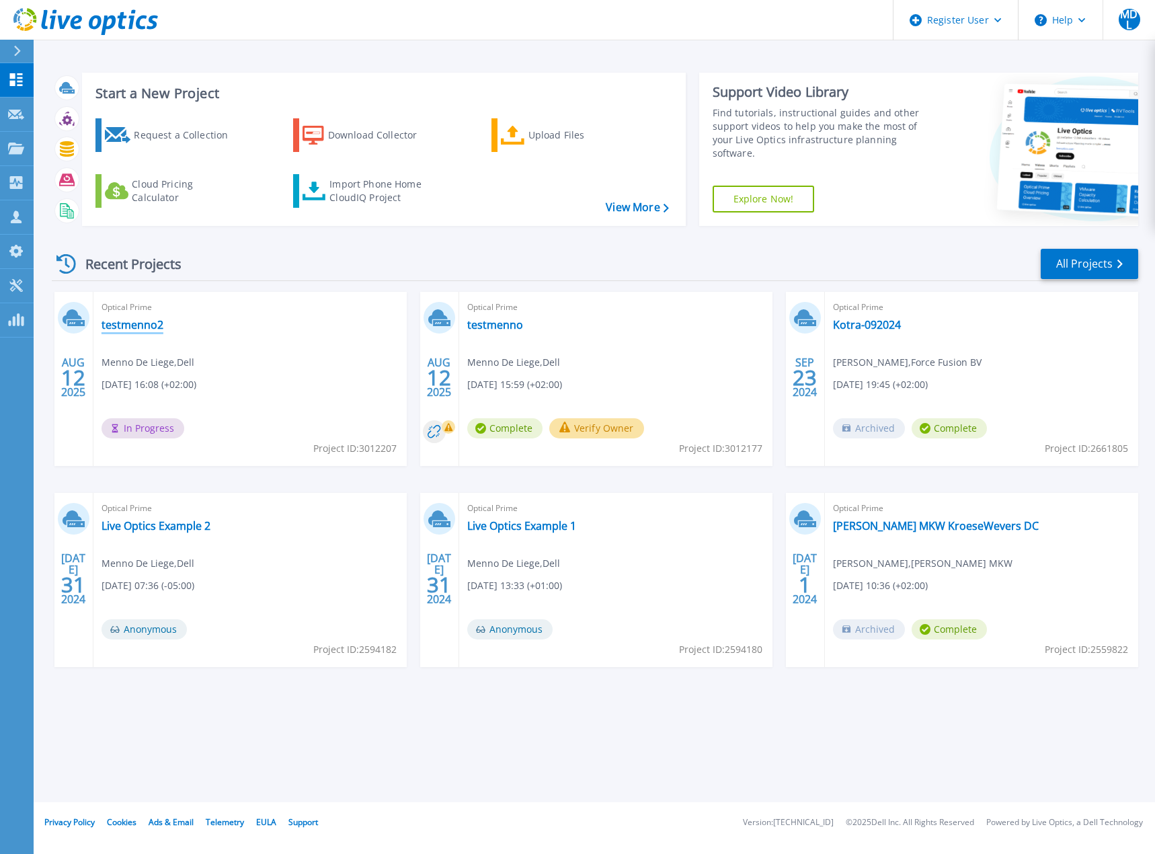
click at [149, 319] on link "testmenno2" at bounding box center [133, 324] width 62 height 13
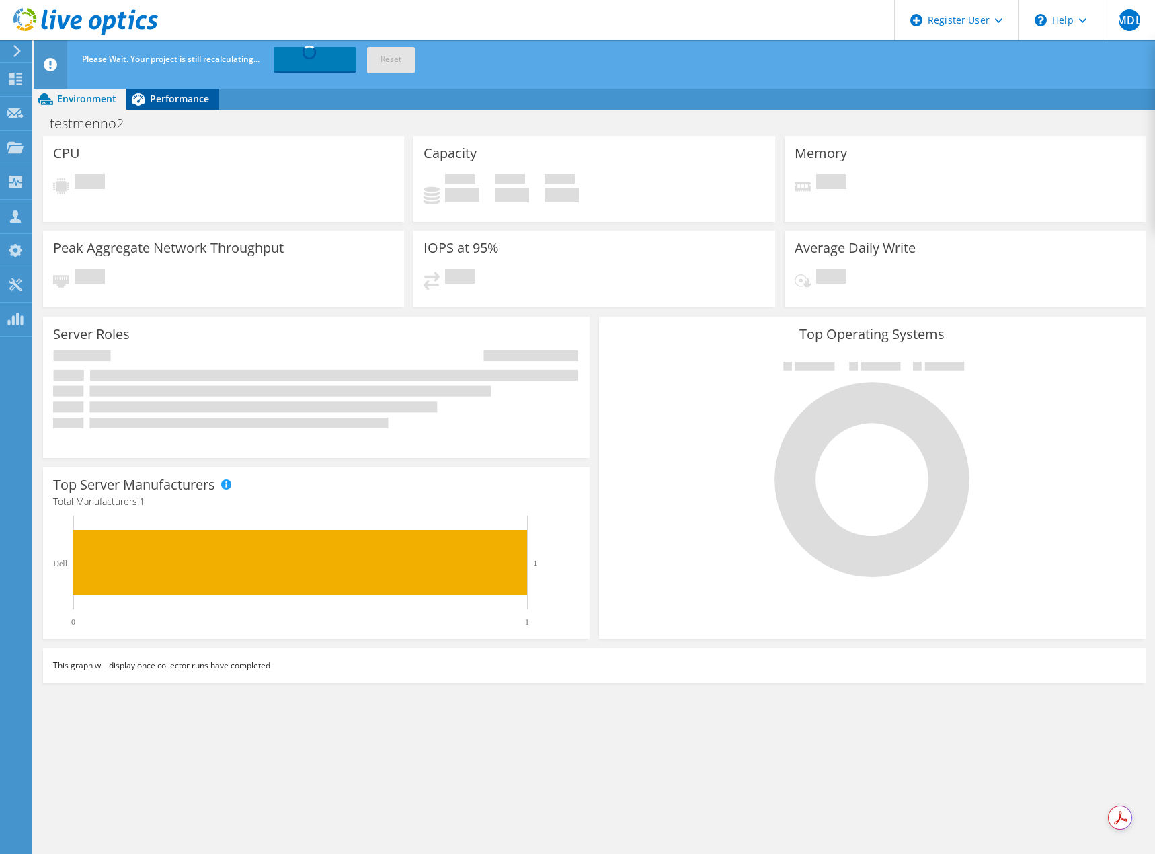
click at [184, 96] on span "Performance" at bounding box center [179, 98] width 59 height 13
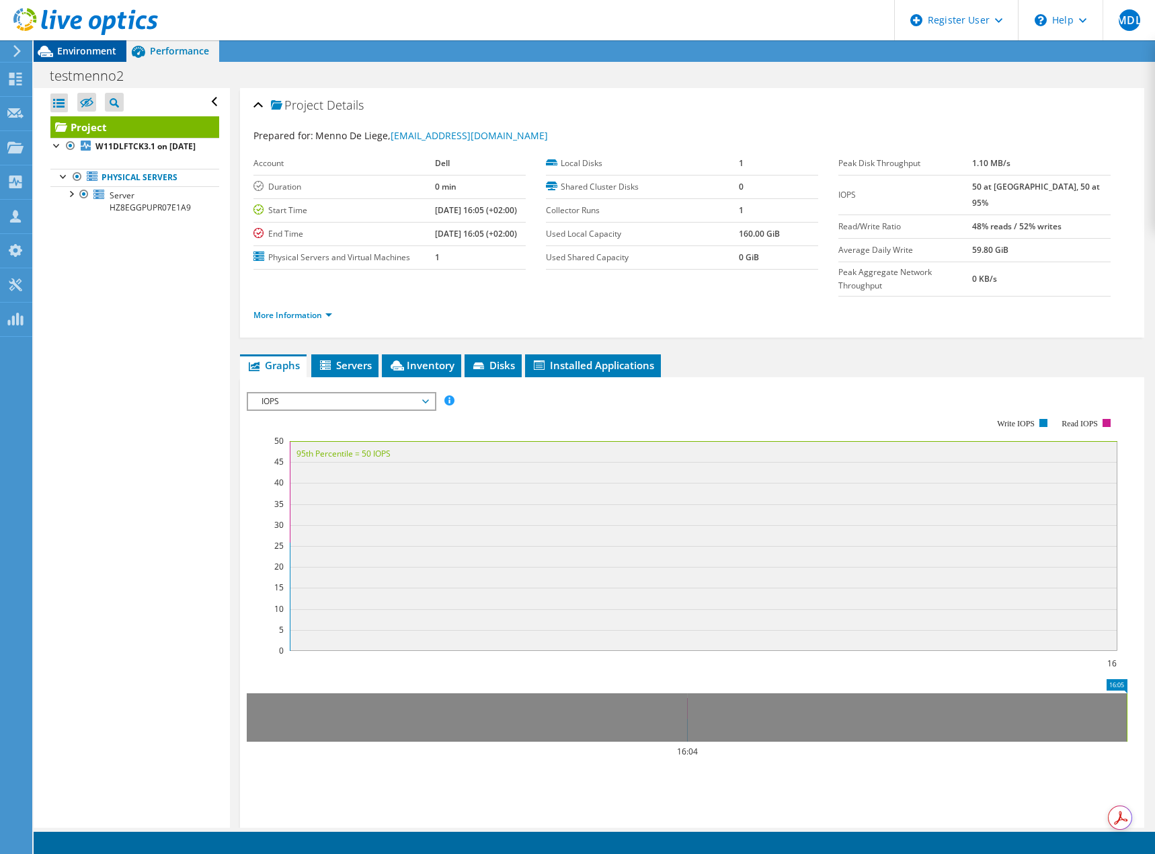
click at [73, 56] on span "Environment" at bounding box center [86, 50] width 59 height 13
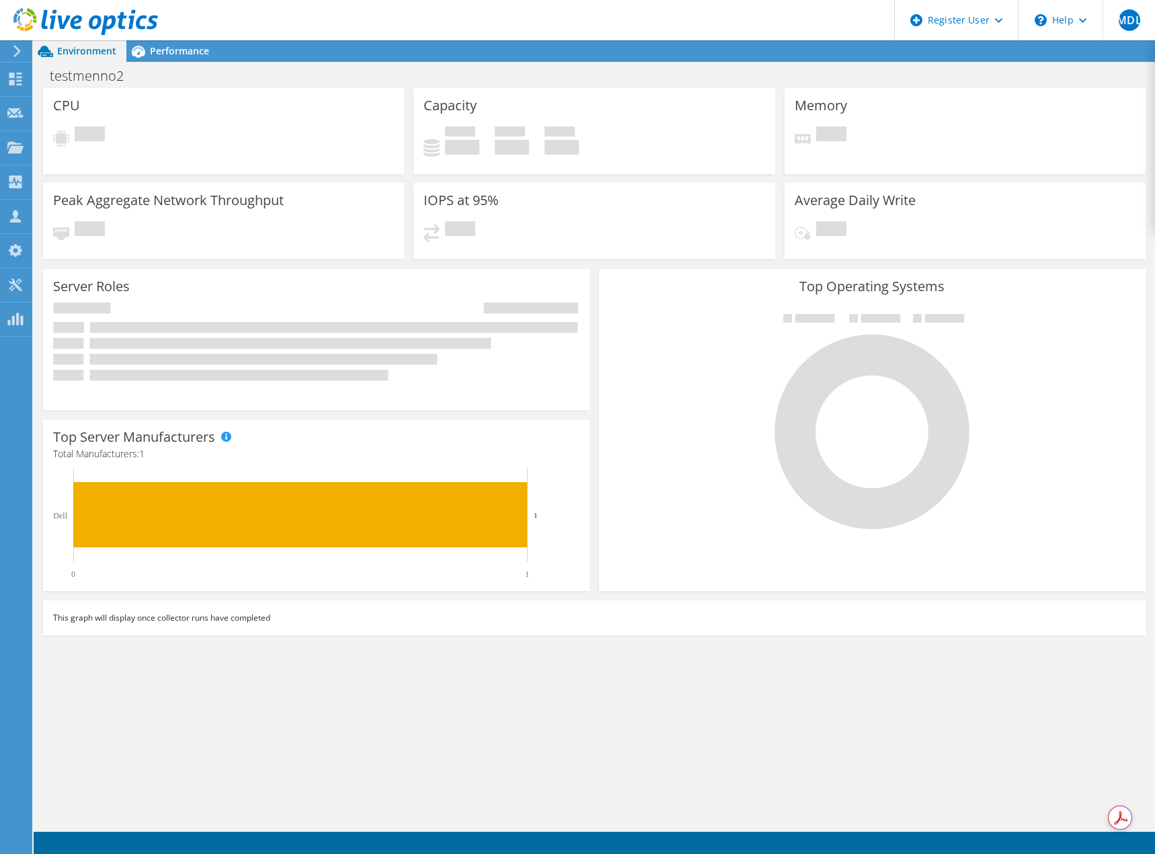
click at [229, 276] on div "Server Roles Physical Servers represent bare metal servers that were targets of…" at bounding box center [316, 339] width 547 height 141
click at [11, 79] on icon at bounding box center [15, 79] width 16 height 13
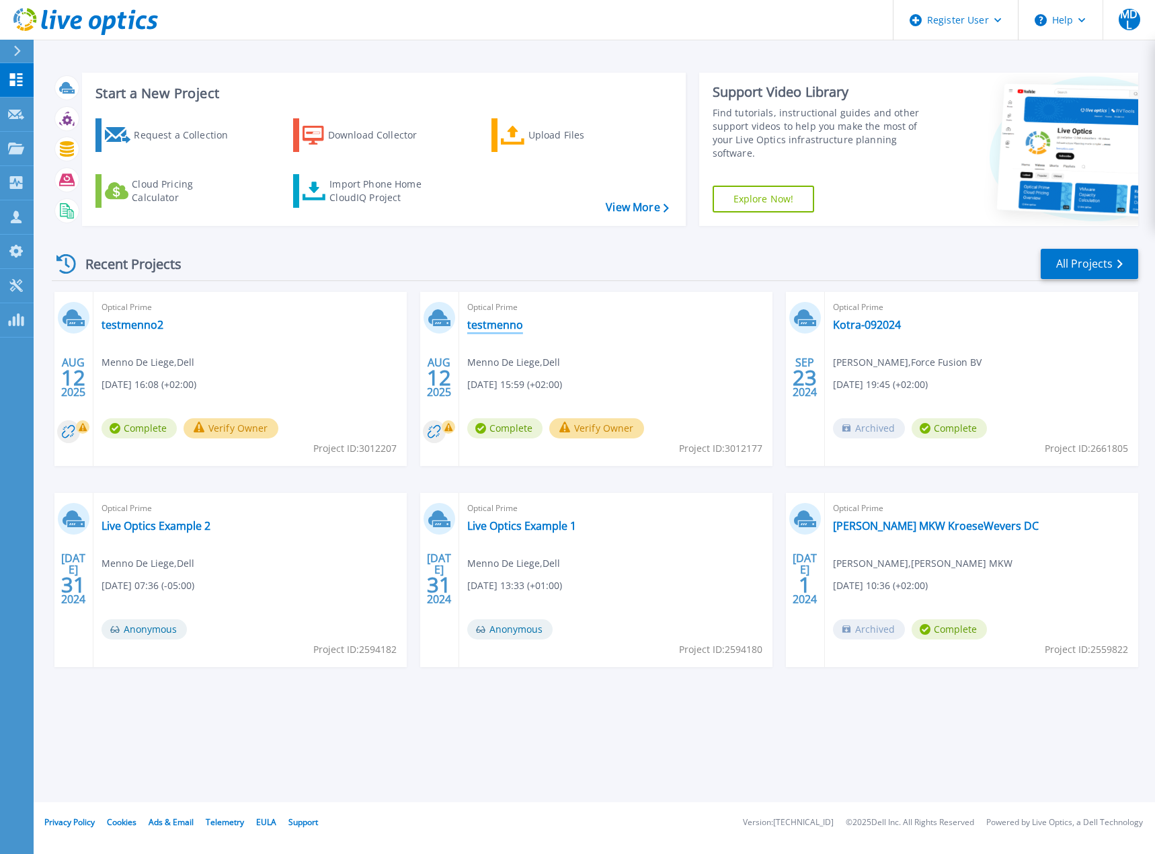
click at [482, 320] on link "testmenno" at bounding box center [495, 324] width 56 height 13
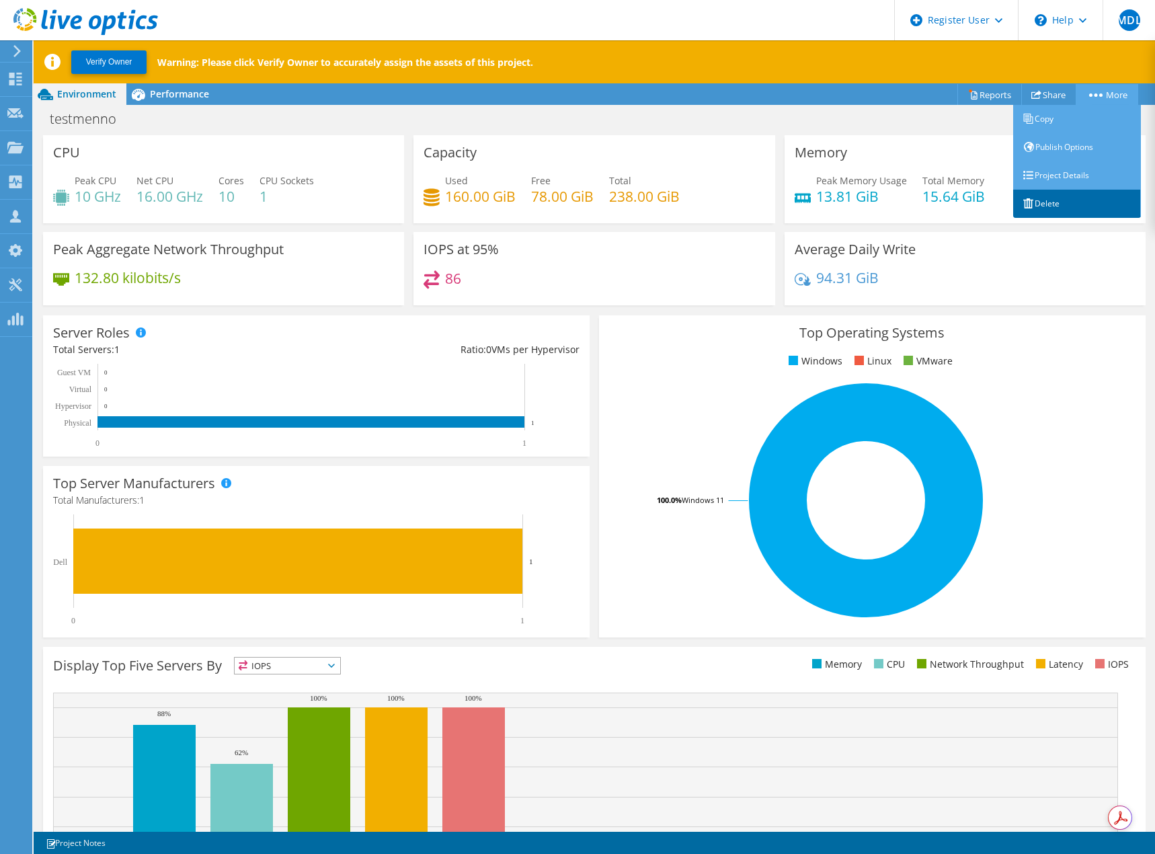
click at [1042, 205] on link "Delete" at bounding box center [1077, 204] width 128 height 28
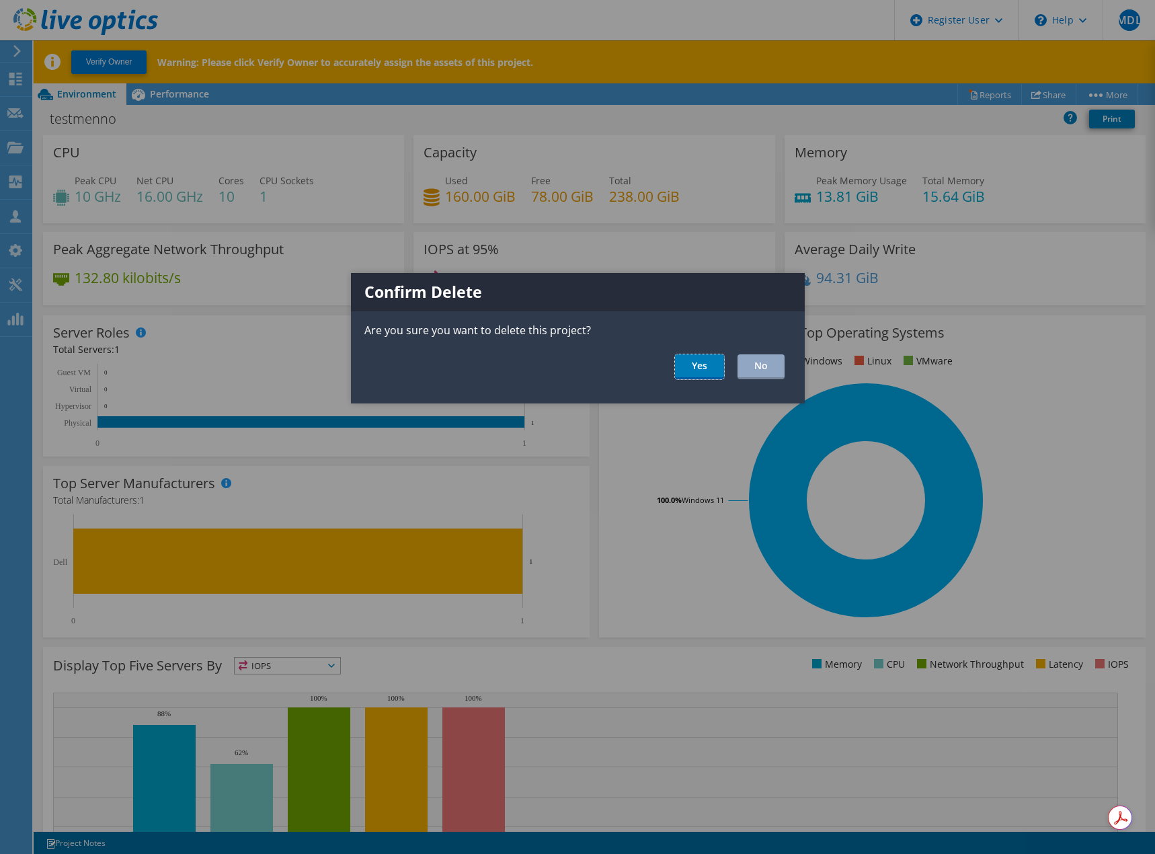
click at [705, 371] on link "Yes" at bounding box center [699, 366] width 49 height 25
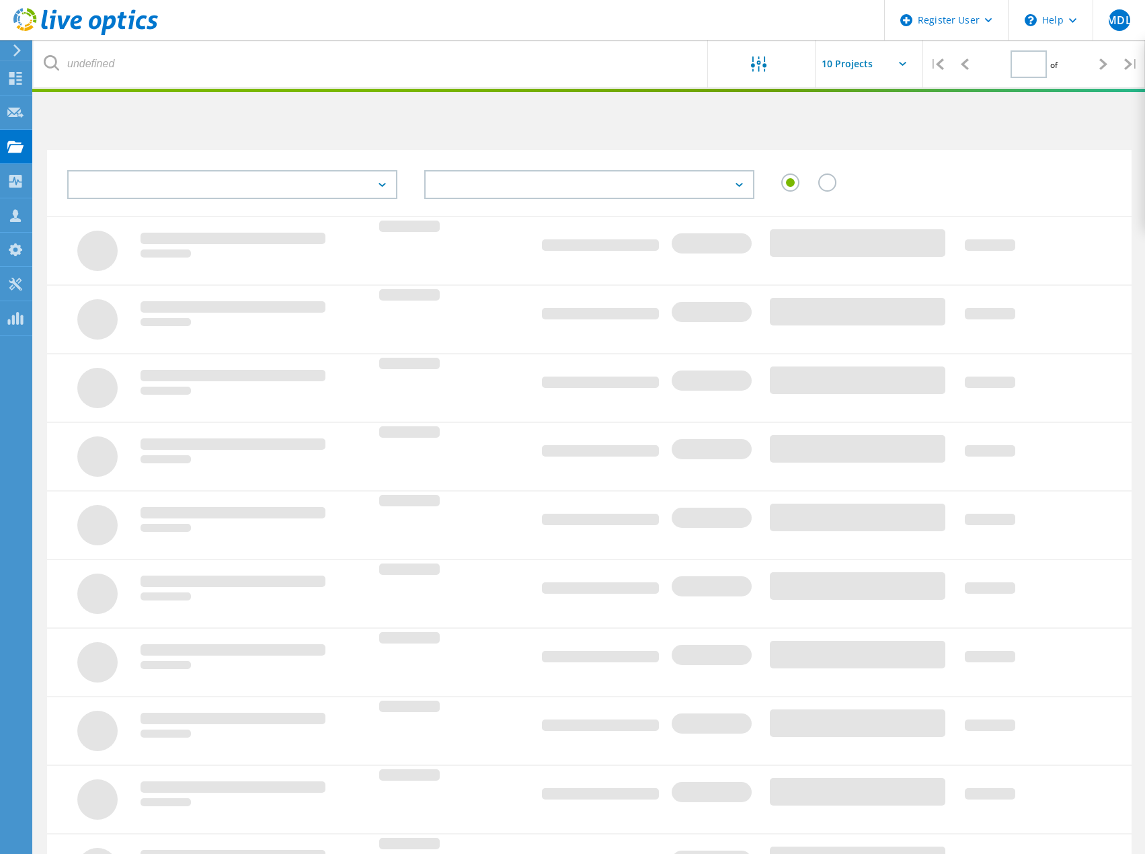
type input "1"
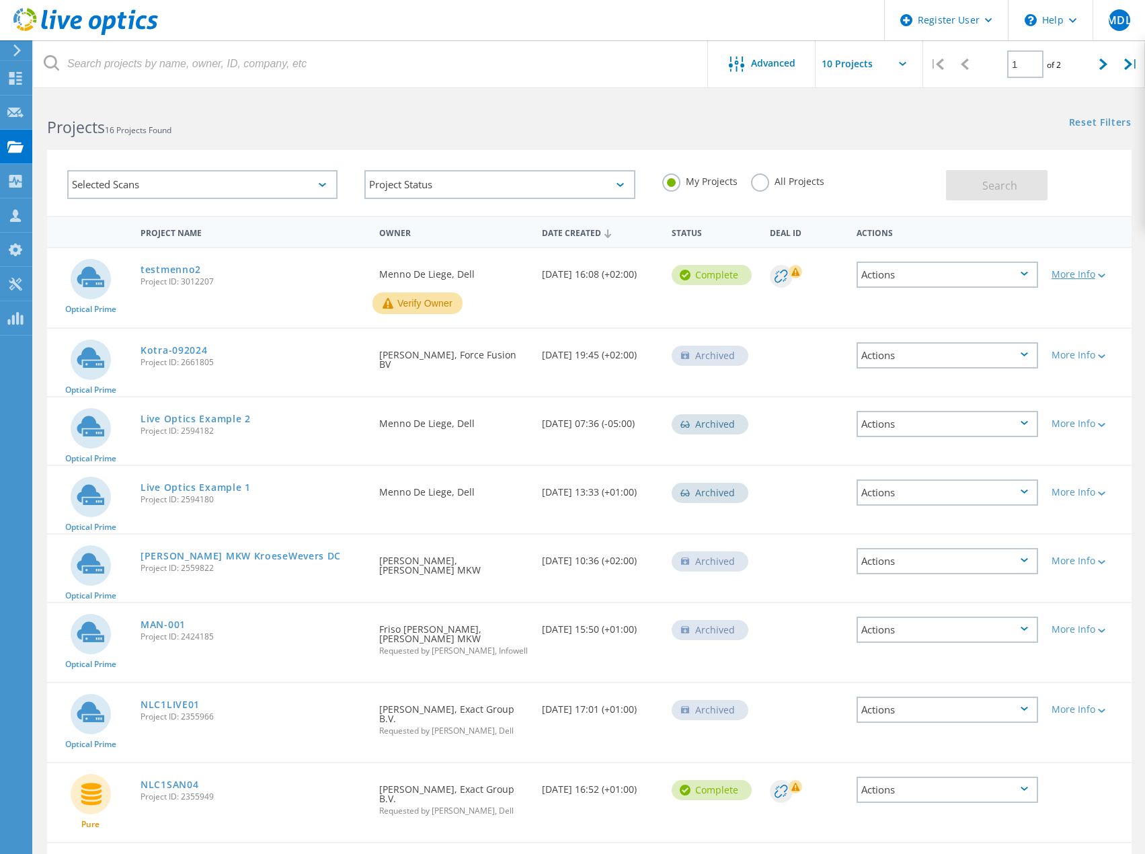
click at [1071, 273] on div "More Info" at bounding box center [1087, 274] width 73 height 9
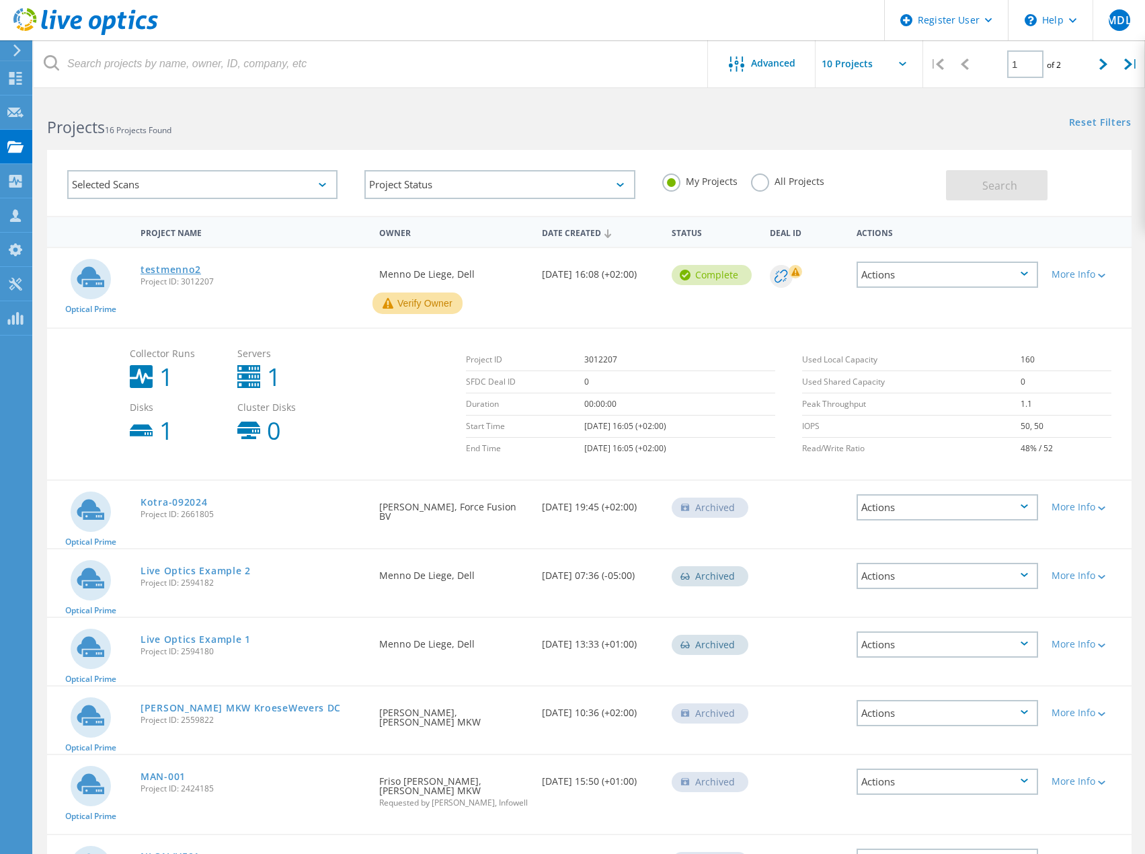
click at [165, 268] on link "testmenno2" at bounding box center [171, 269] width 61 height 9
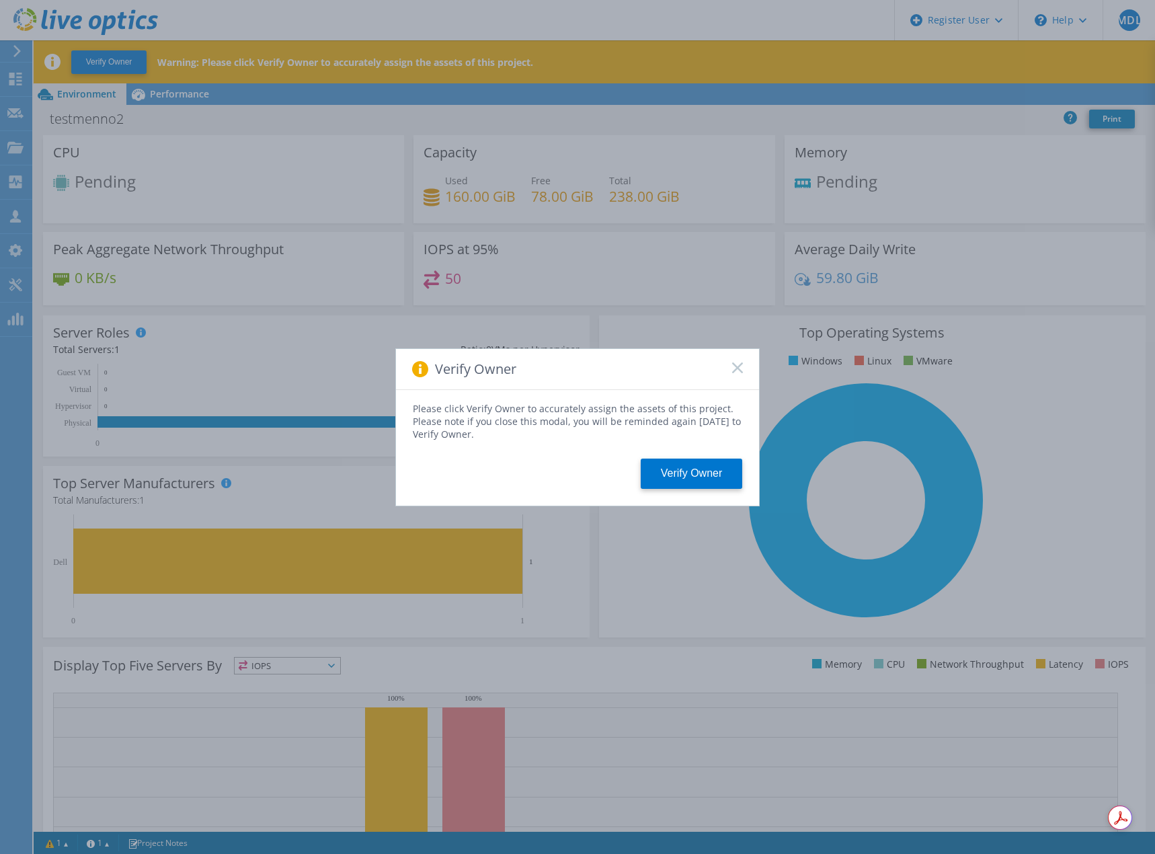
click at [734, 370] on rect at bounding box center [736, 367] width 11 height 11
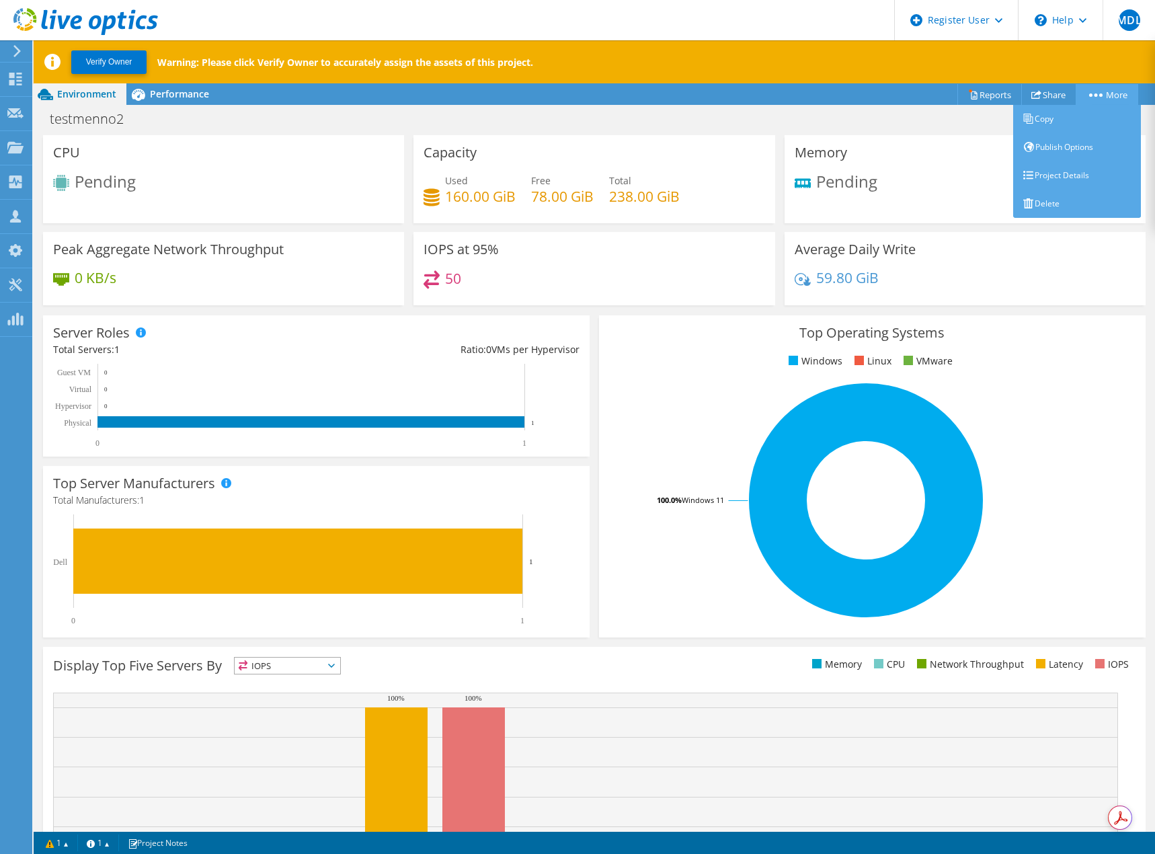
click at [1116, 97] on link "More" at bounding box center [1107, 94] width 63 height 21
click at [1074, 194] on link "Delete" at bounding box center [1077, 204] width 128 height 28
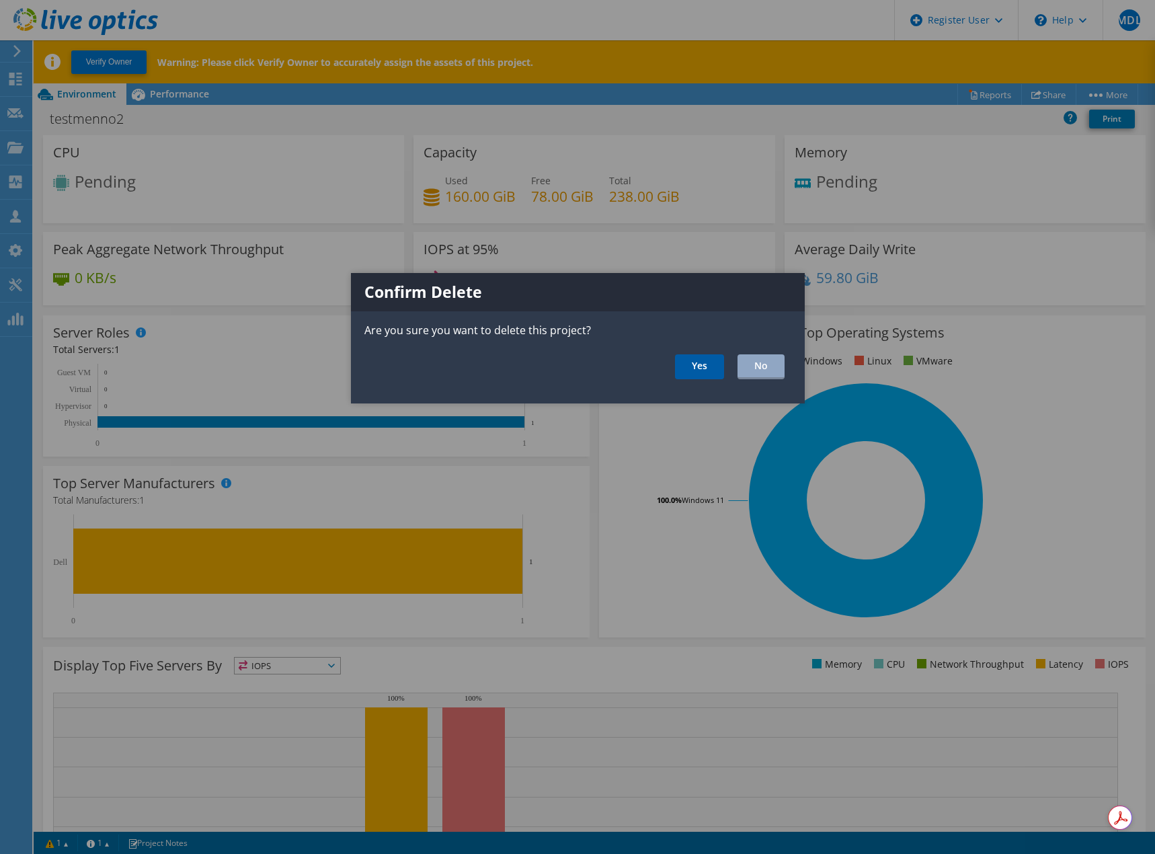
click at [696, 364] on link "Yes" at bounding box center [699, 366] width 49 height 25
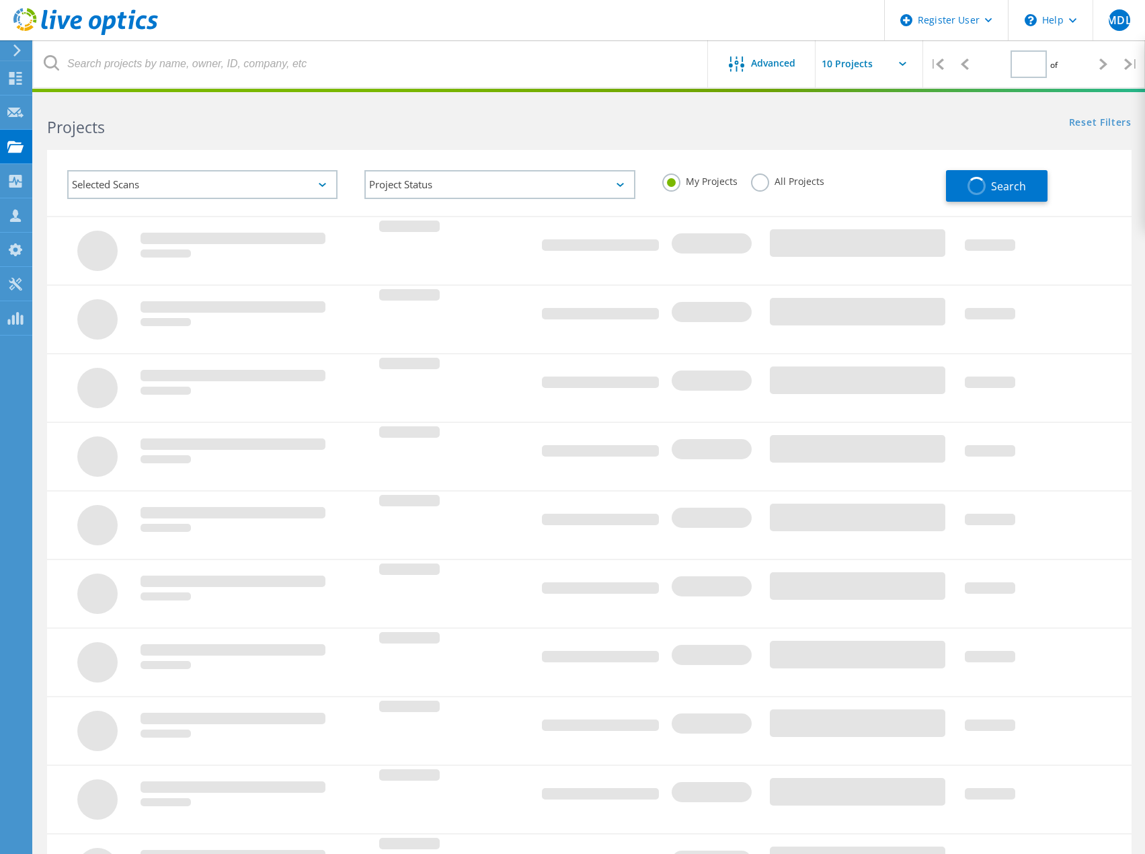
type input "1"
